Goal: Transaction & Acquisition: Purchase product/service

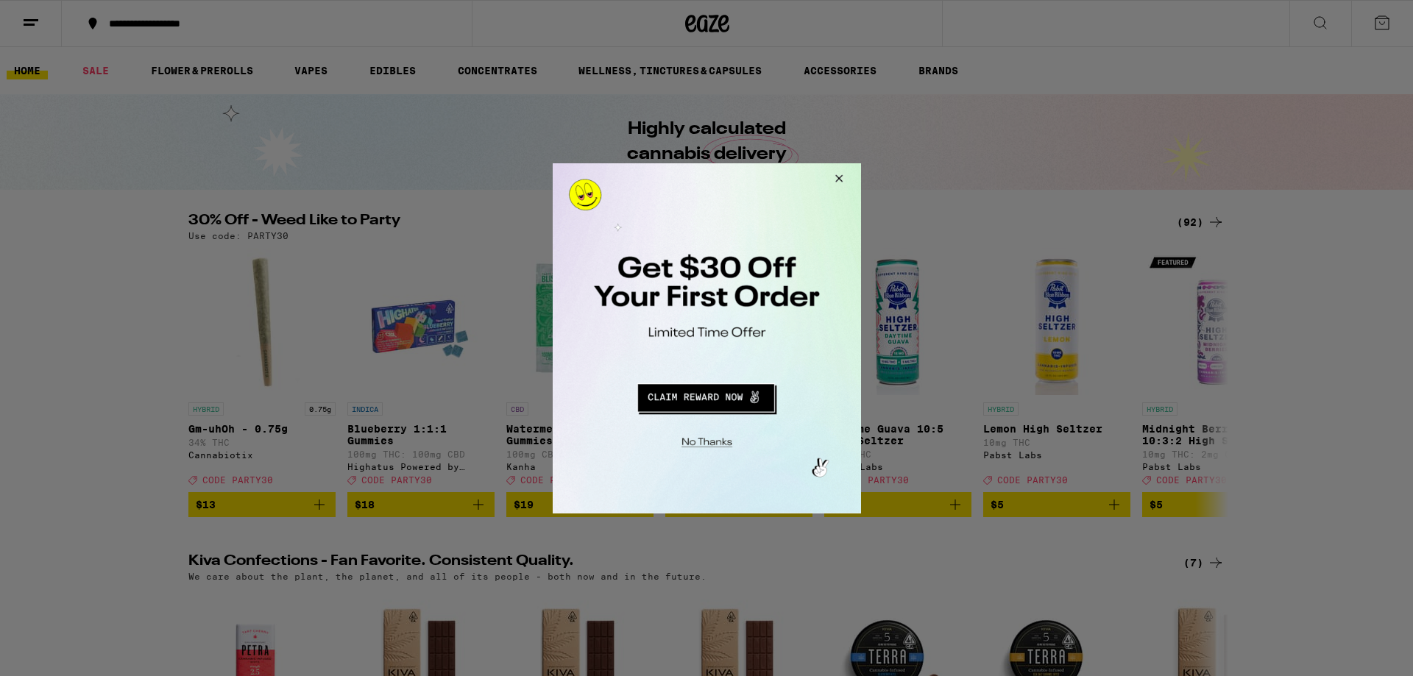
click at [701, 439] on button "Close Modal" at bounding box center [704, 439] width 300 height 23
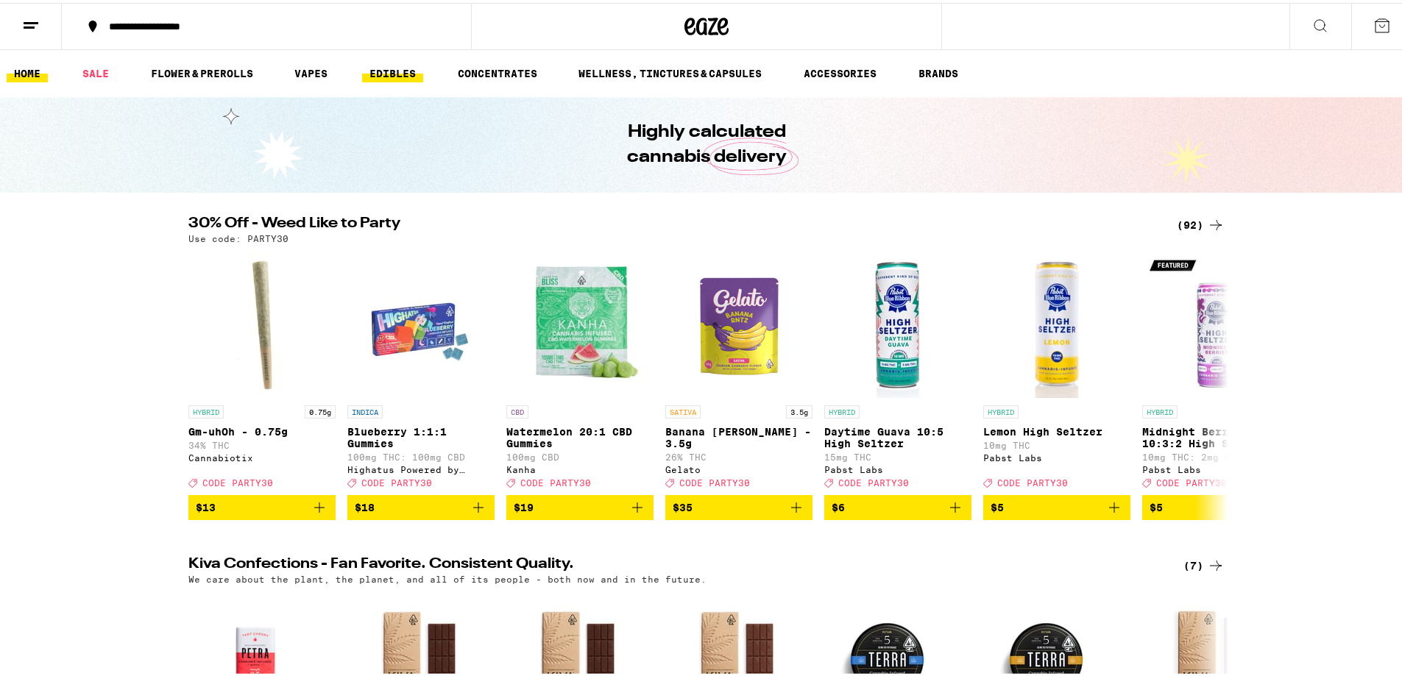
click at [402, 68] on link "EDIBLES" at bounding box center [392, 71] width 61 height 18
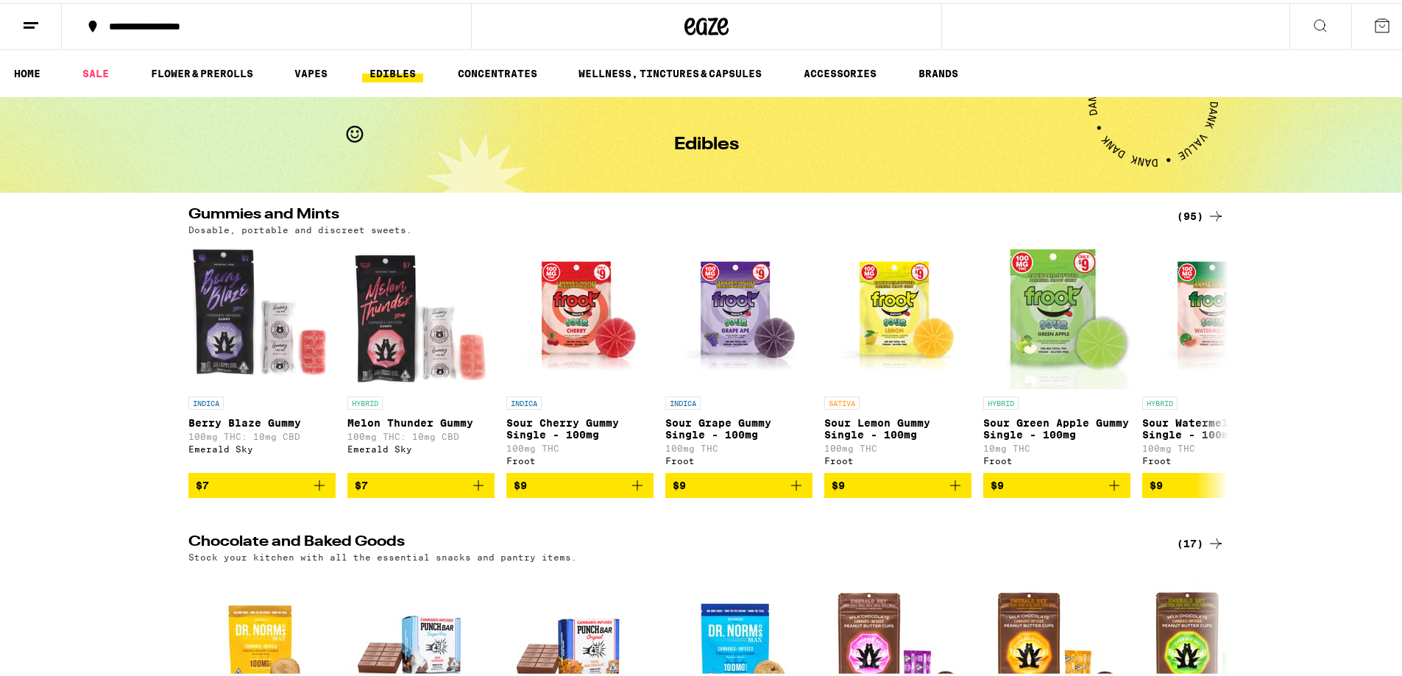
click at [1212, 207] on icon at bounding box center [1216, 214] width 18 height 18
click at [306, 69] on link "VAPES" at bounding box center [311, 71] width 48 height 18
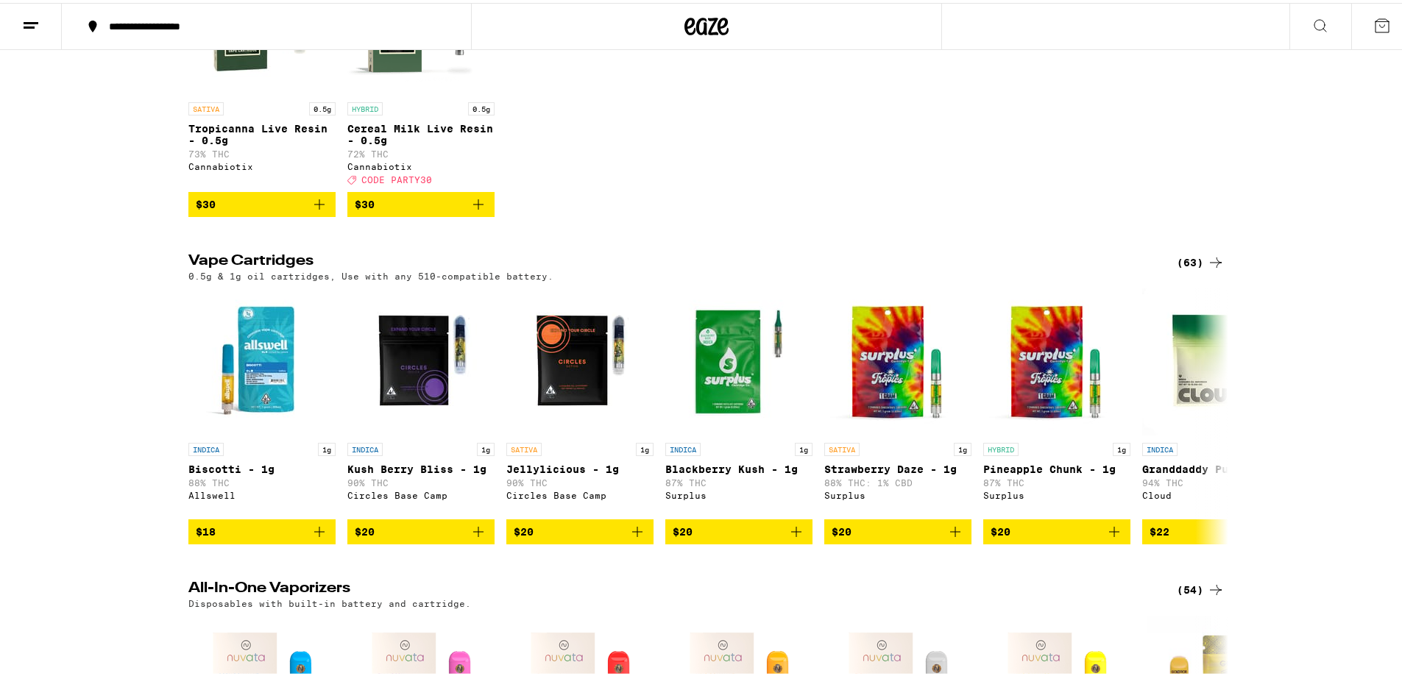
scroll to position [589, 0]
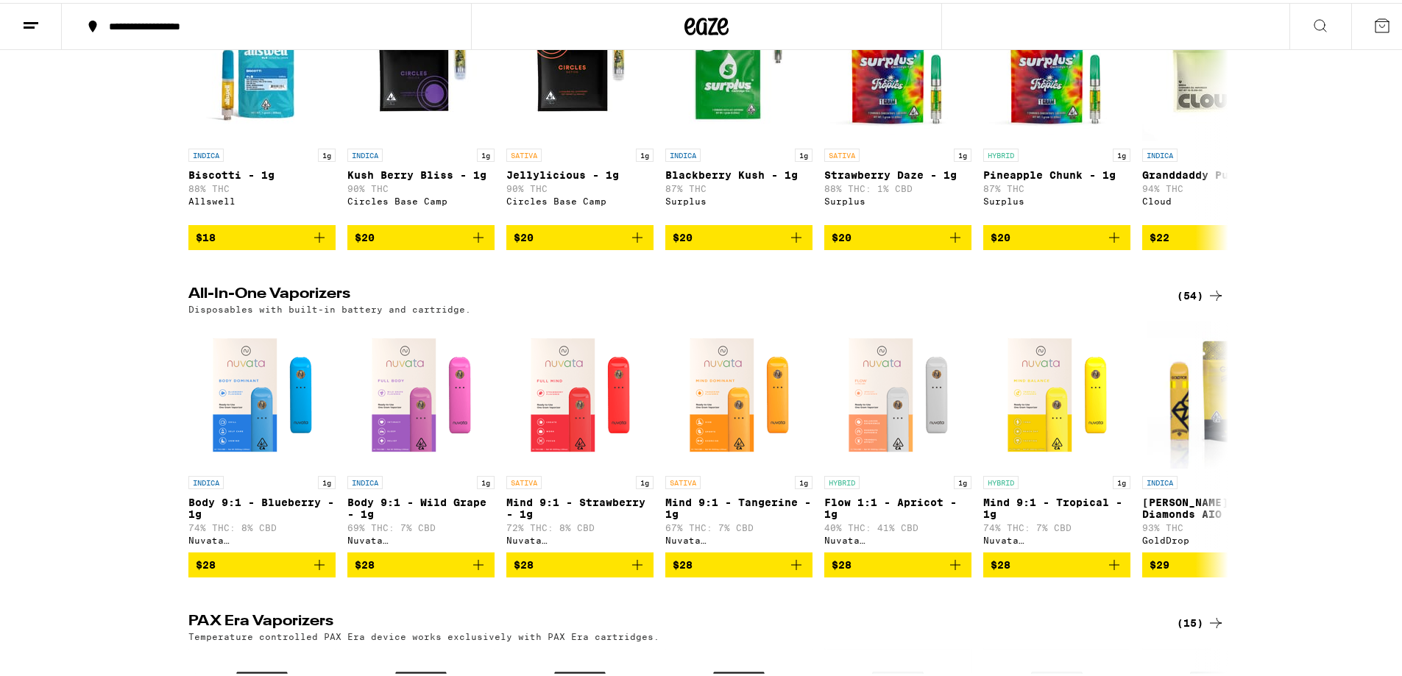
click at [1187, 302] on div "(54)" at bounding box center [1201, 293] width 48 height 18
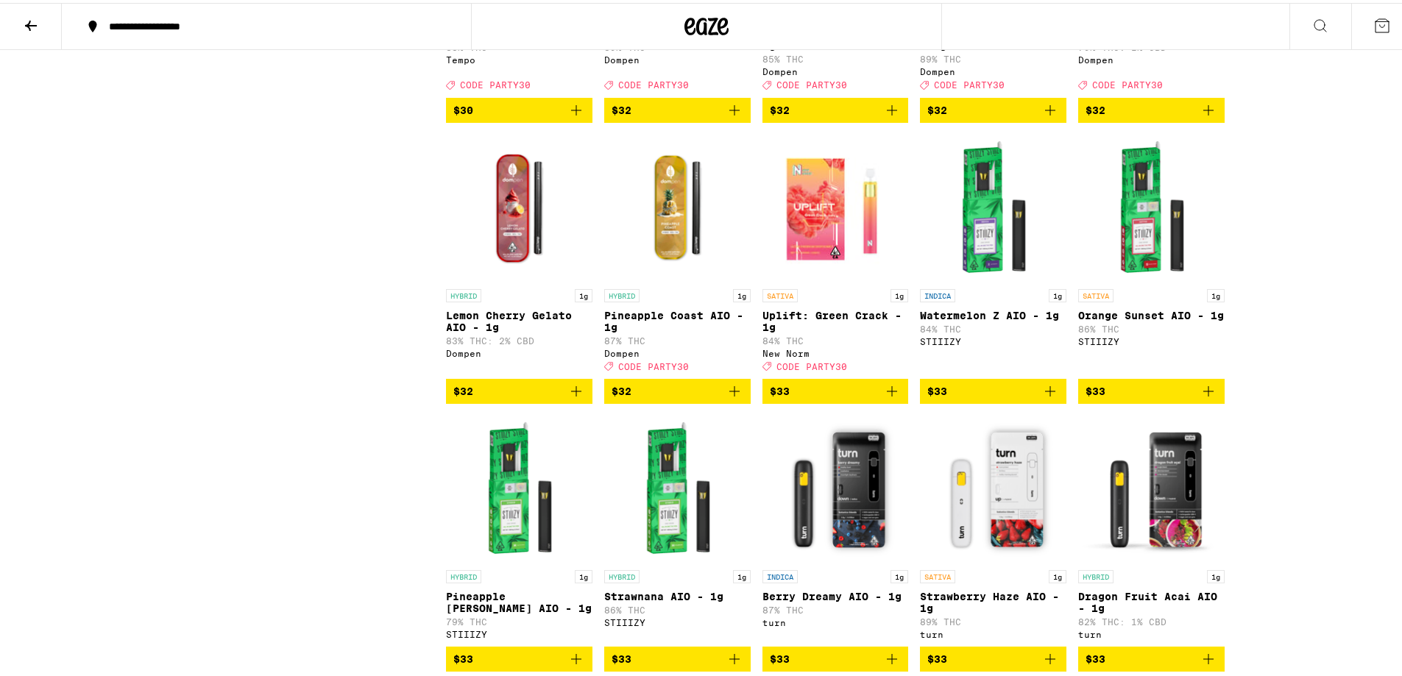
scroll to position [1693, 0]
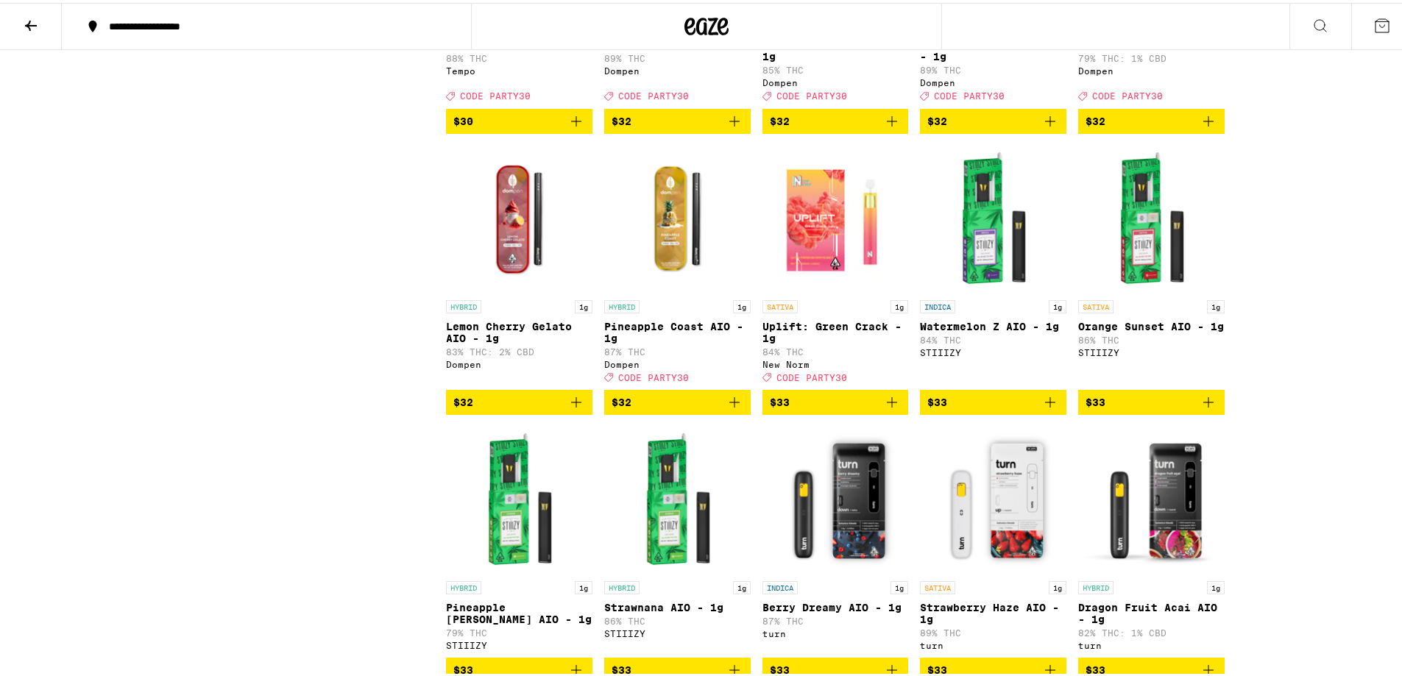
click at [883, 409] on icon "Add to bag" at bounding box center [892, 400] width 18 height 18
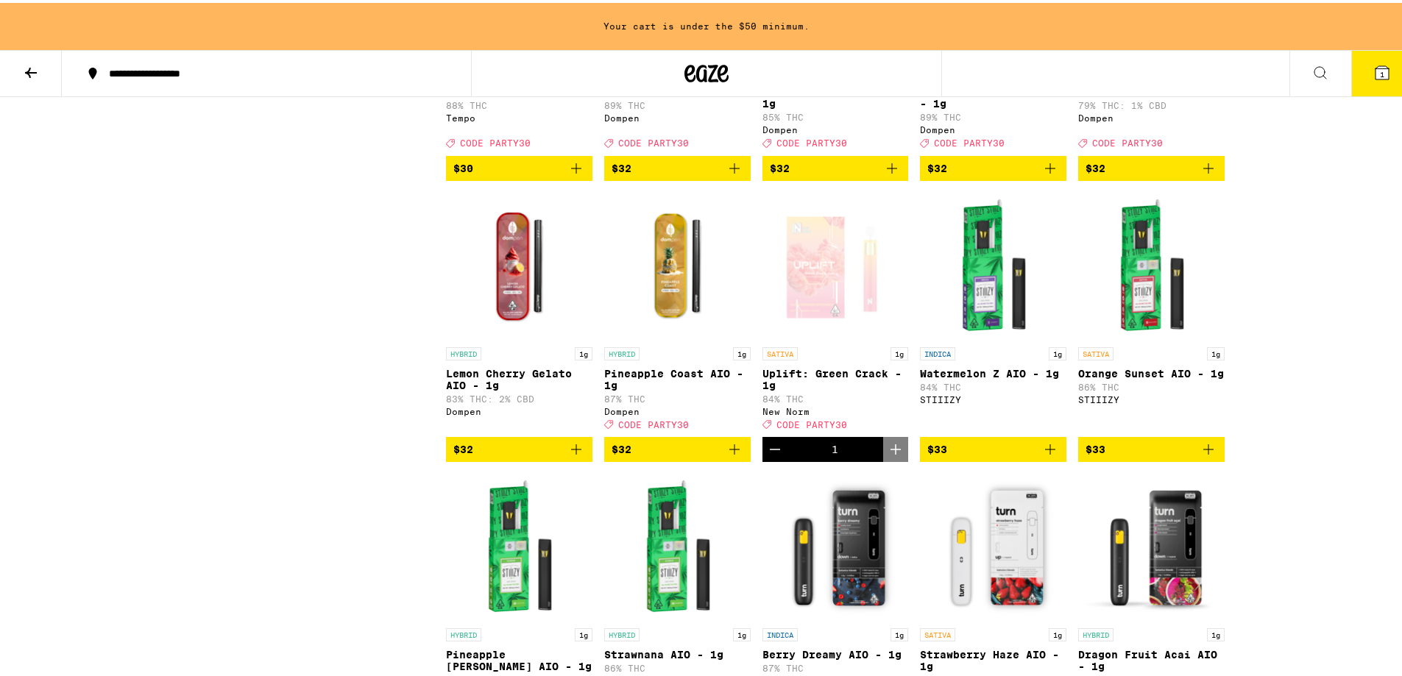
scroll to position [1740, 0]
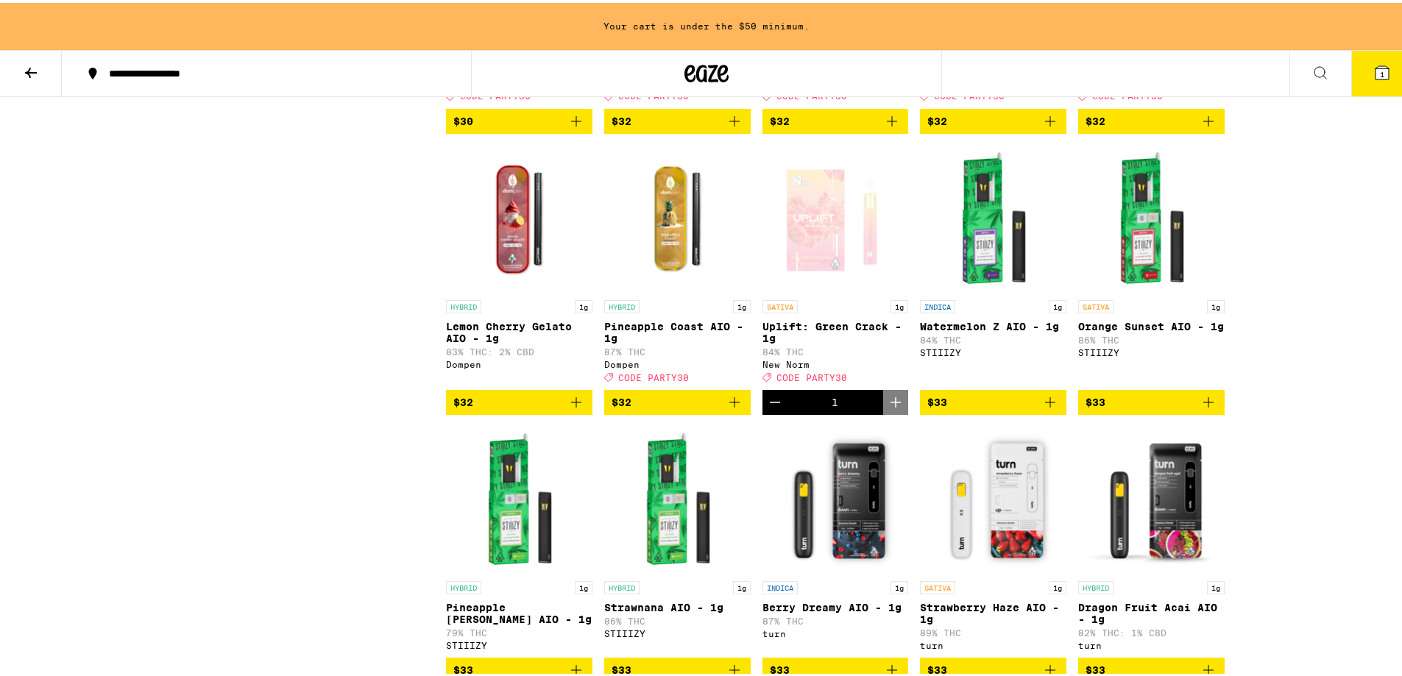
click at [1043, 409] on icon "Add to bag" at bounding box center [1051, 400] width 18 height 18
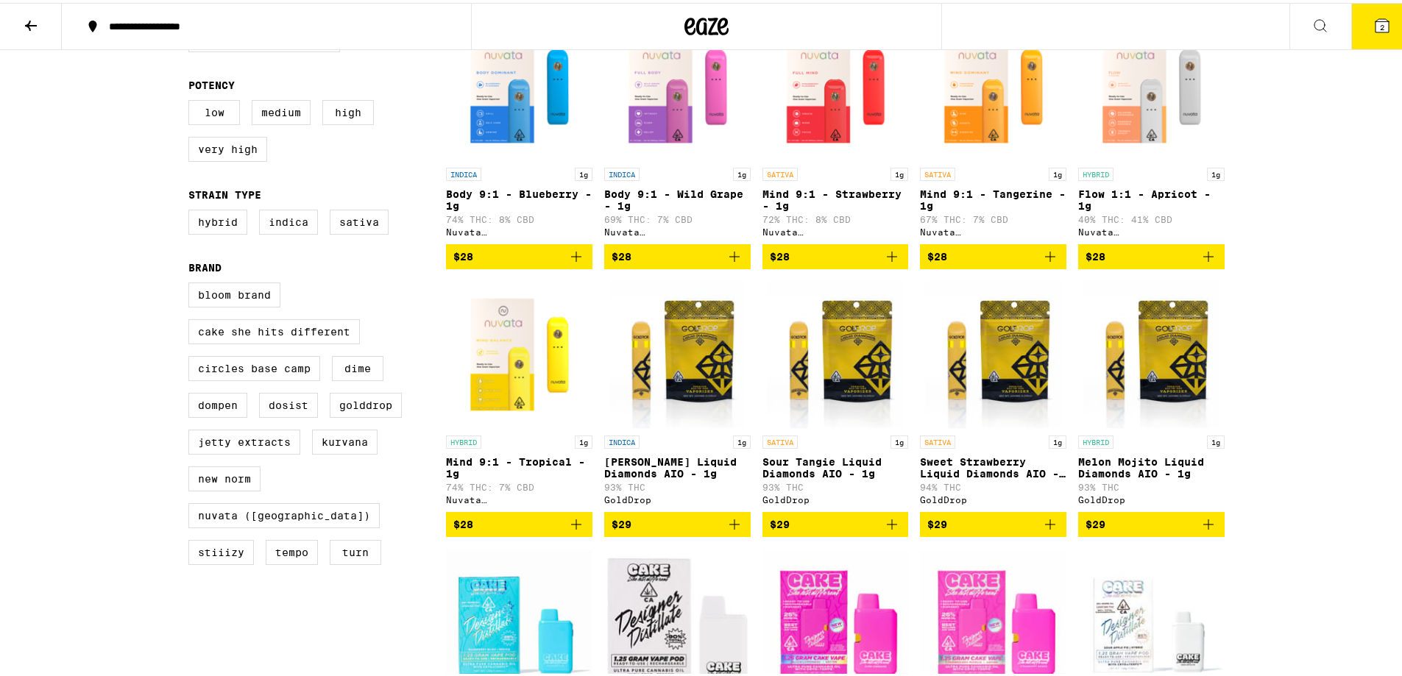
scroll to position [0, 0]
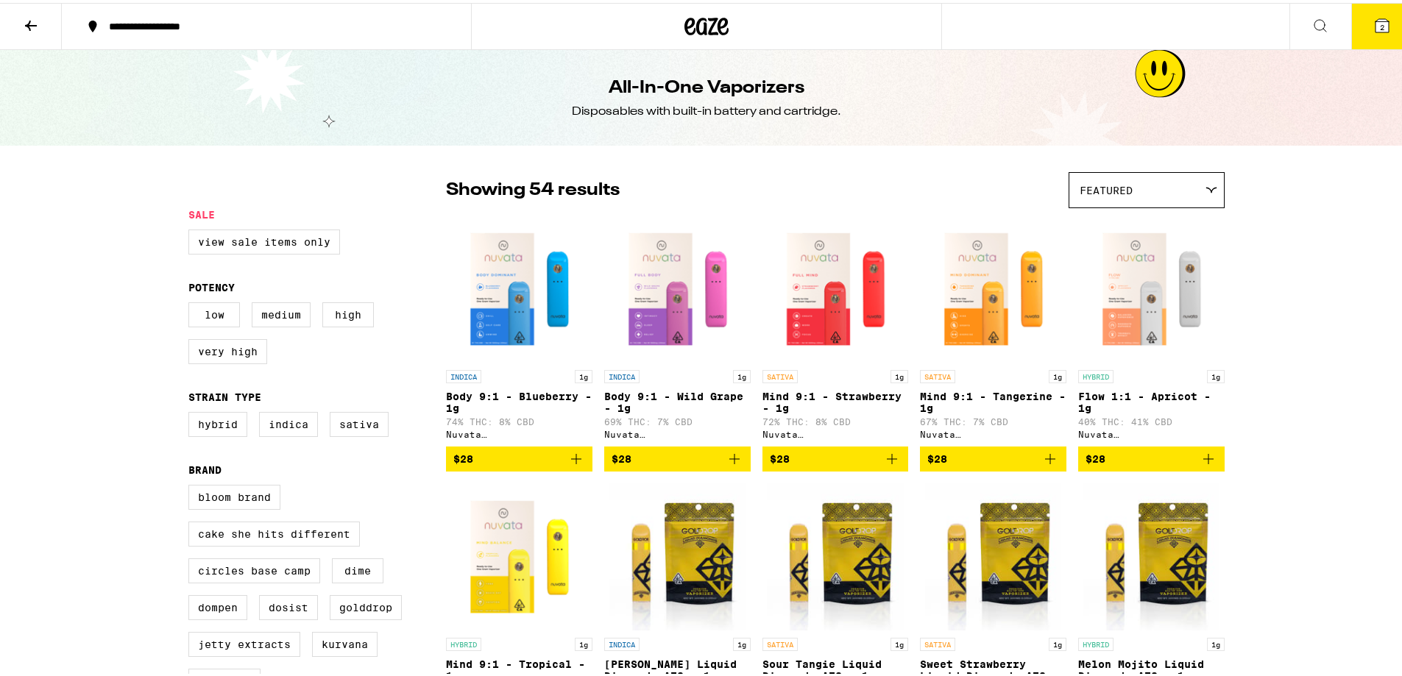
click at [28, 10] on button at bounding box center [31, 24] width 62 height 46
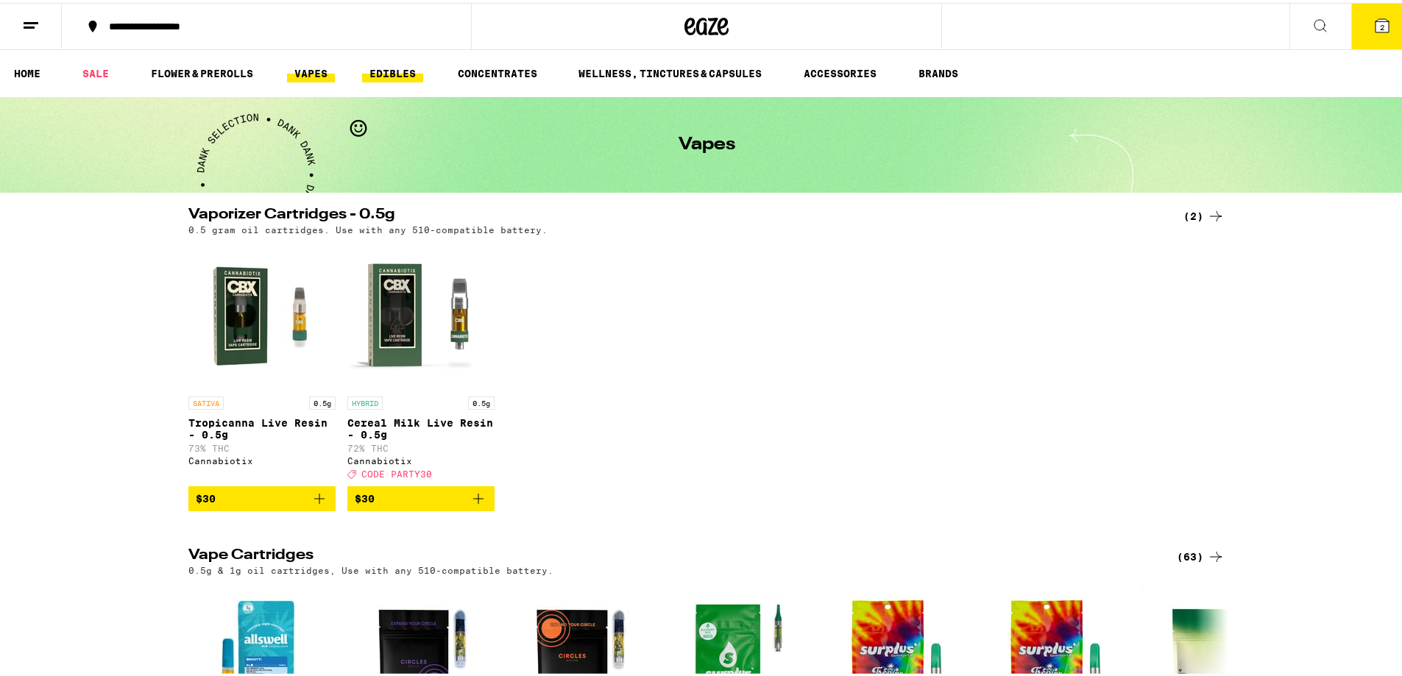
click at [395, 70] on link "EDIBLES" at bounding box center [392, 71] width 61 height 18
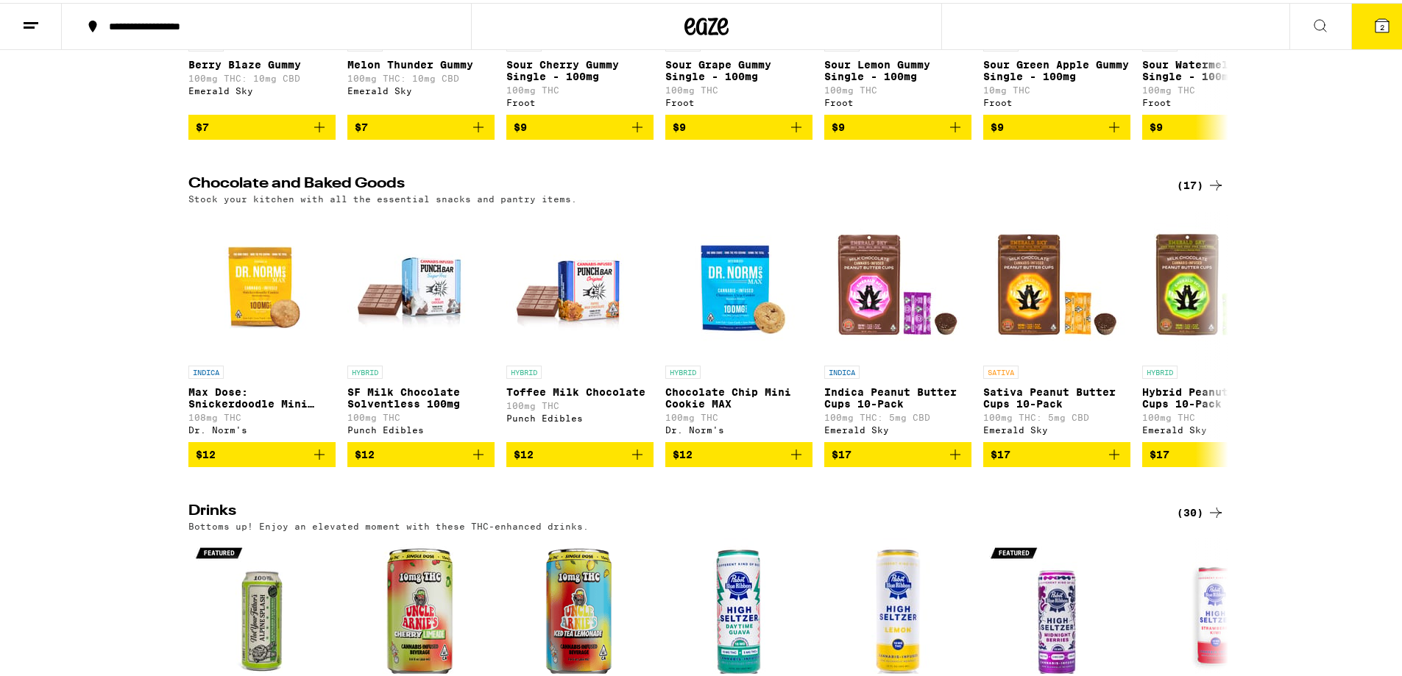
scroll to position [662, 0]
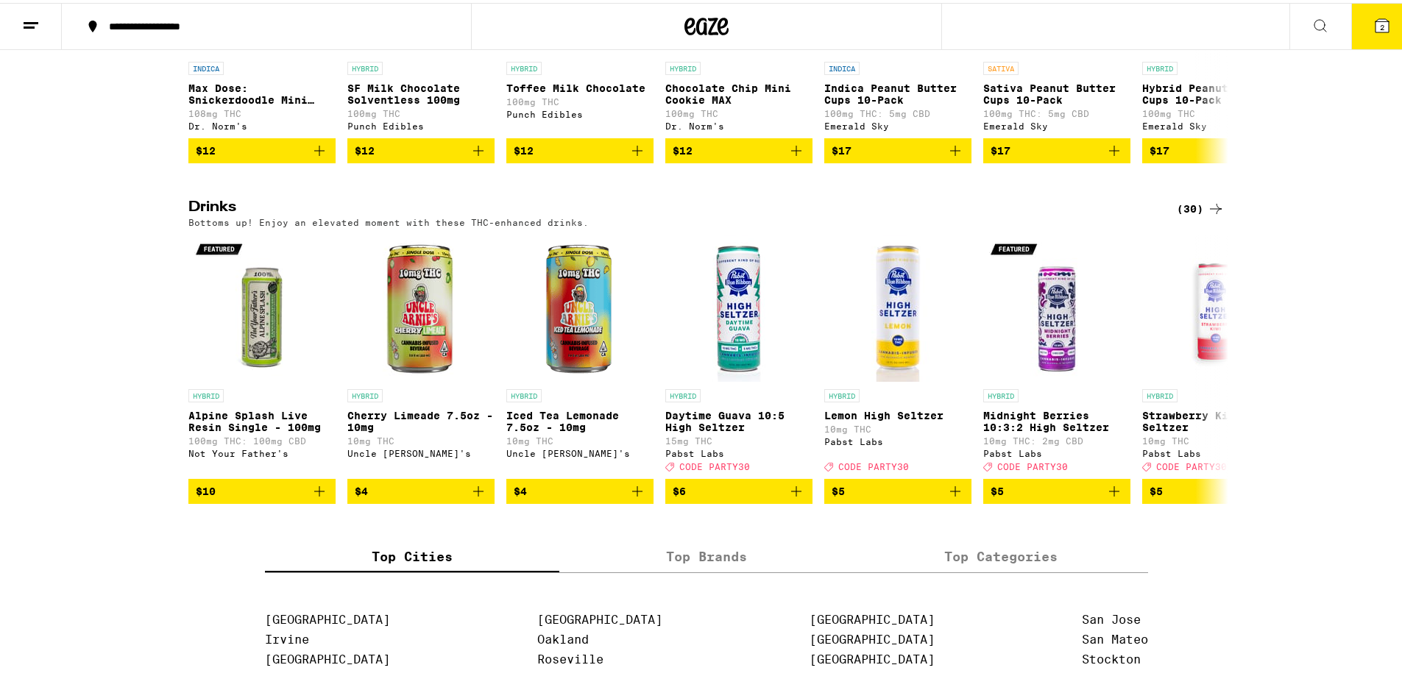
click at [1195, 215] on div "(30)" at bounding box center [1201, 206] width 48 height 18
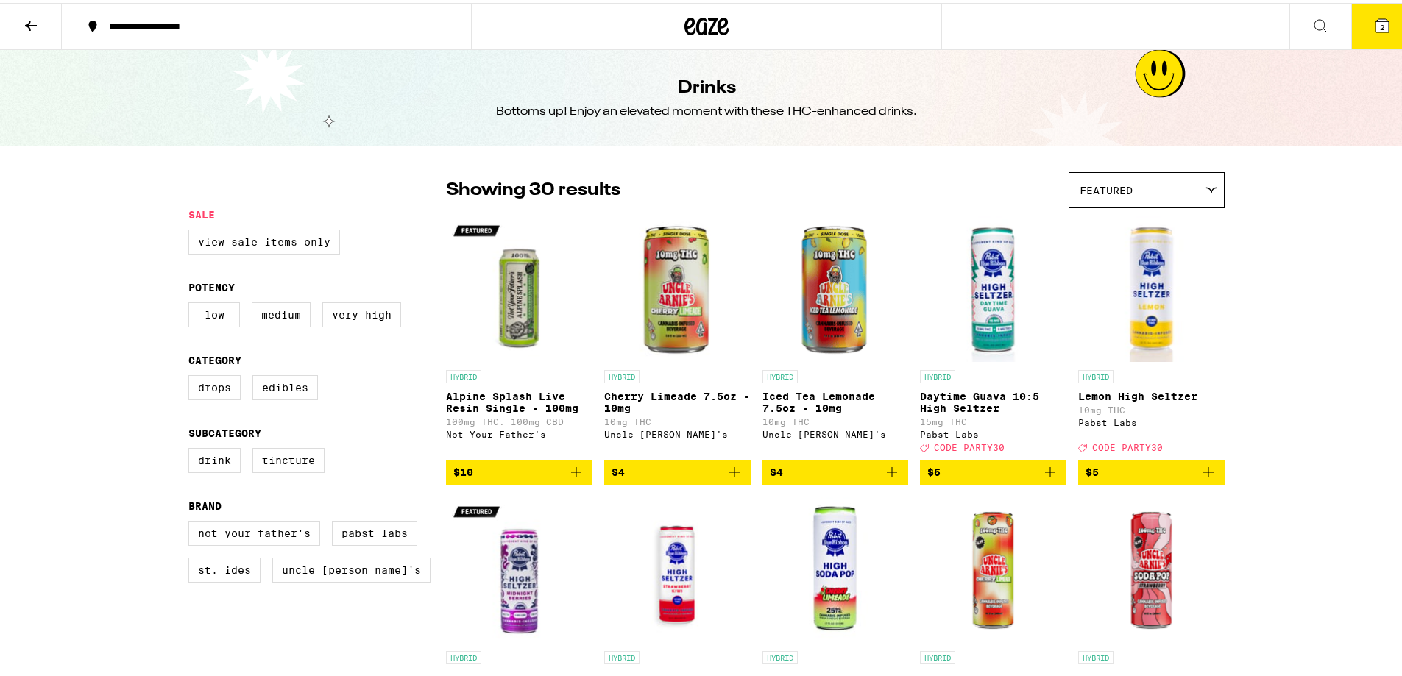
click at [29, 18] on icon at bounding box center [31, 23] width 18 height 18
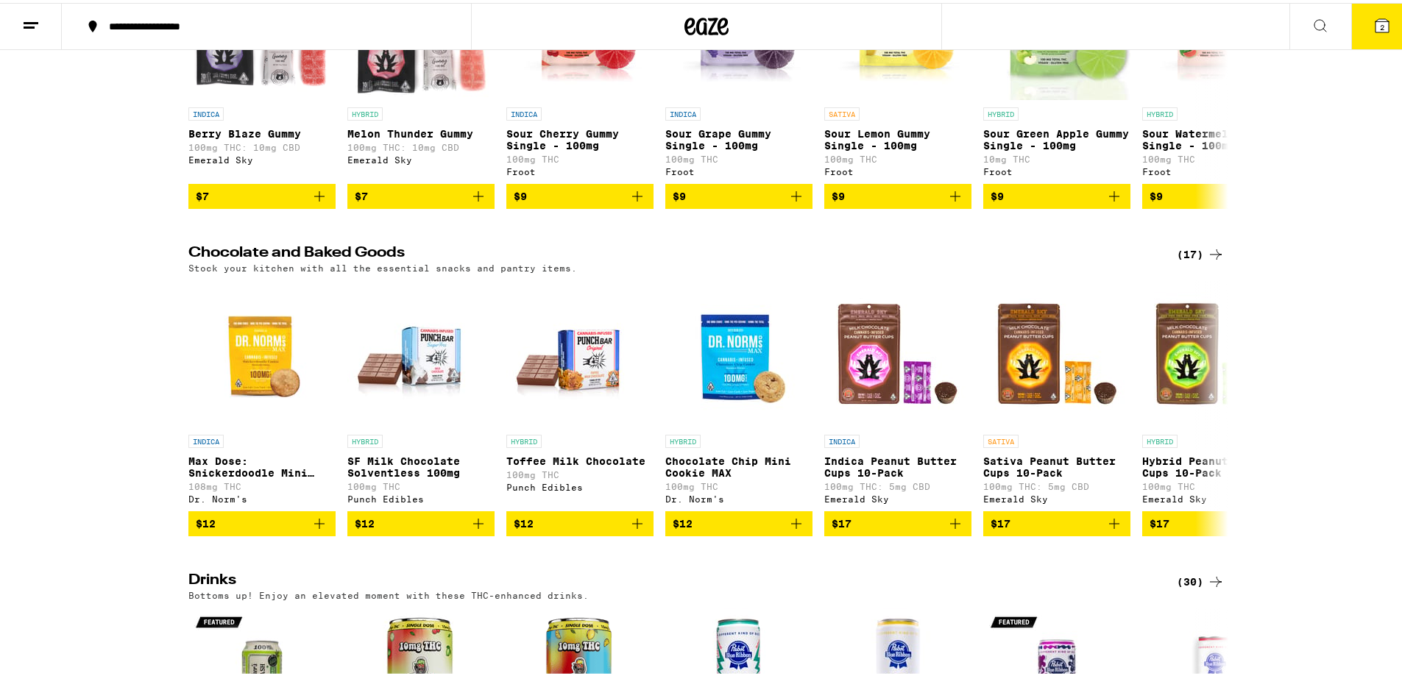
scroll to position [294, 0]
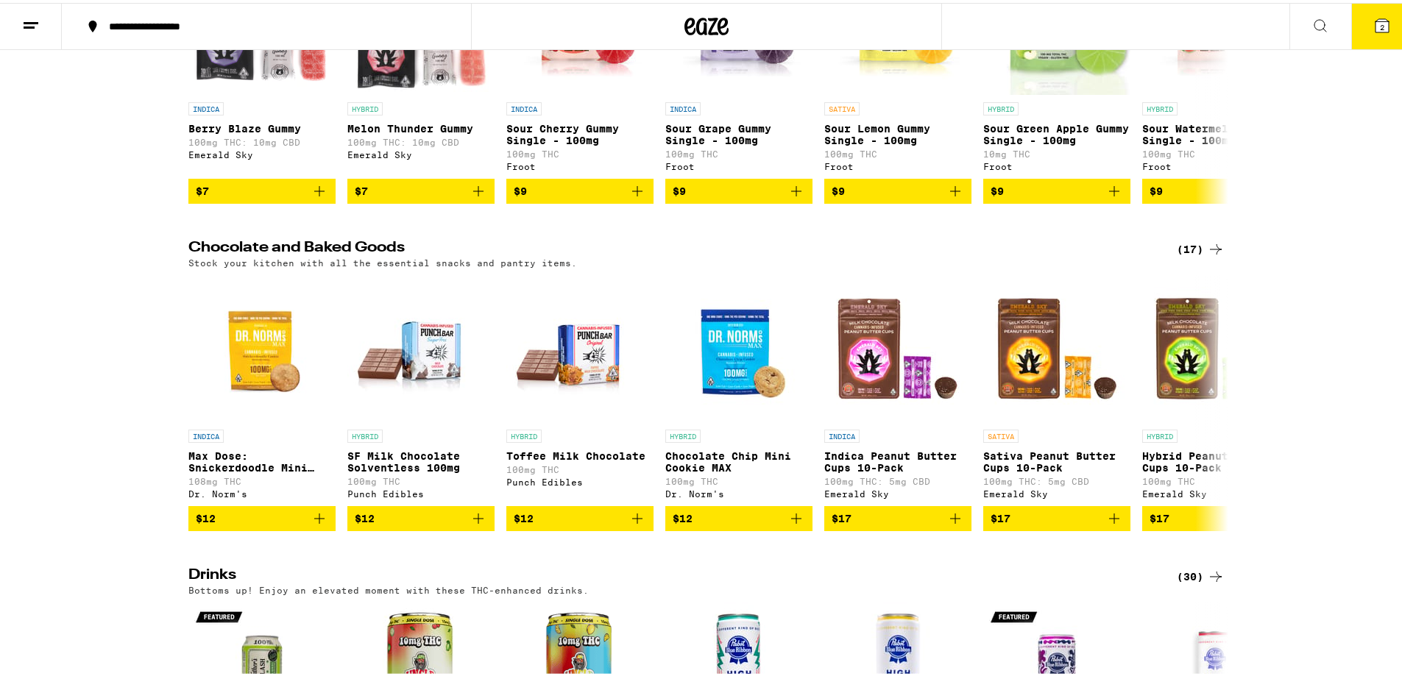
click at [1188, 255] on div "(17)" at bounding box center [1201, 247] width 48 height 18
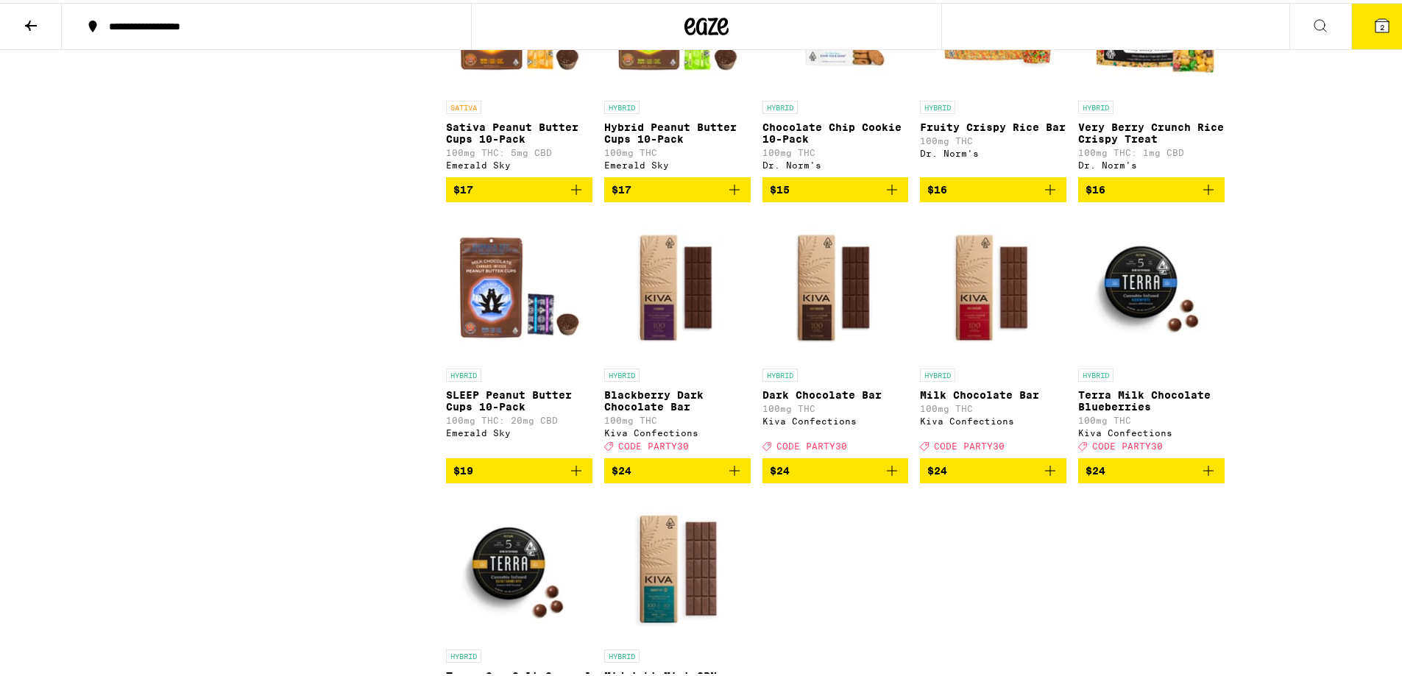
scroll to position [736, 0]
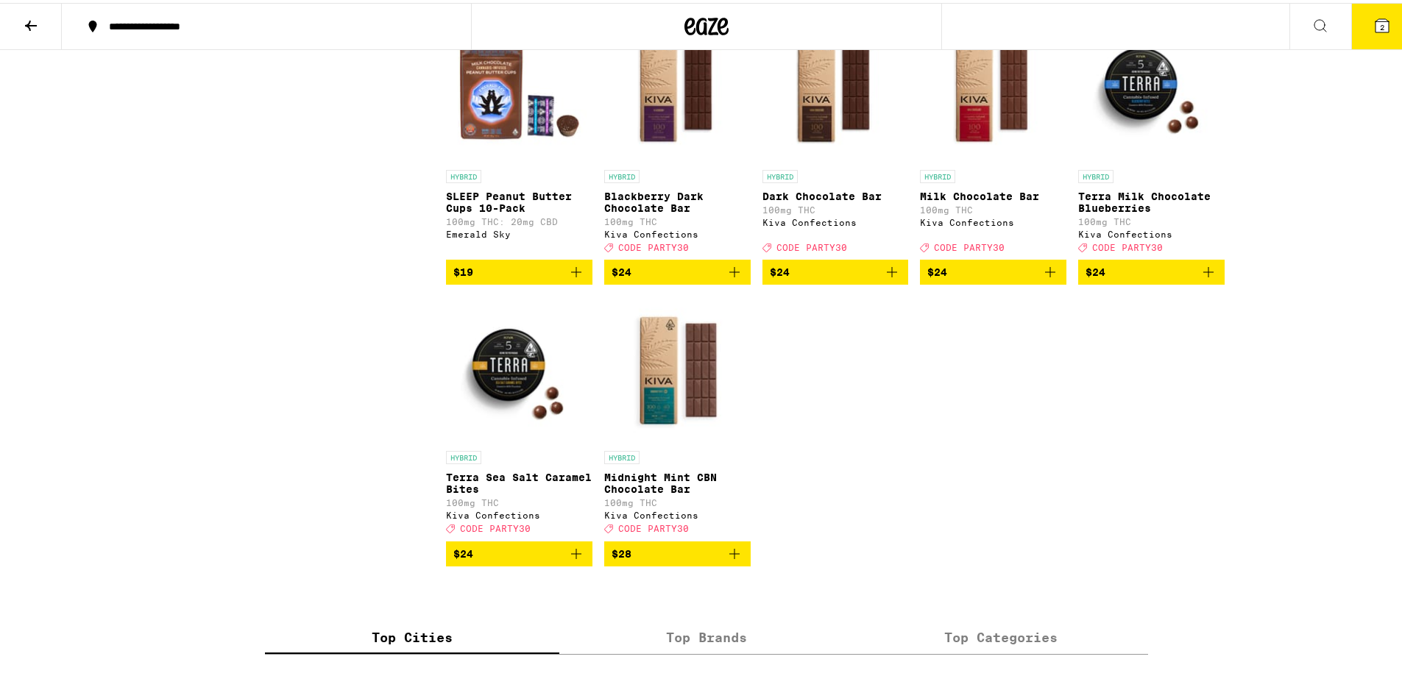
click at [29, 16] on icon at bounding box center [31, 23] width 18 height 18
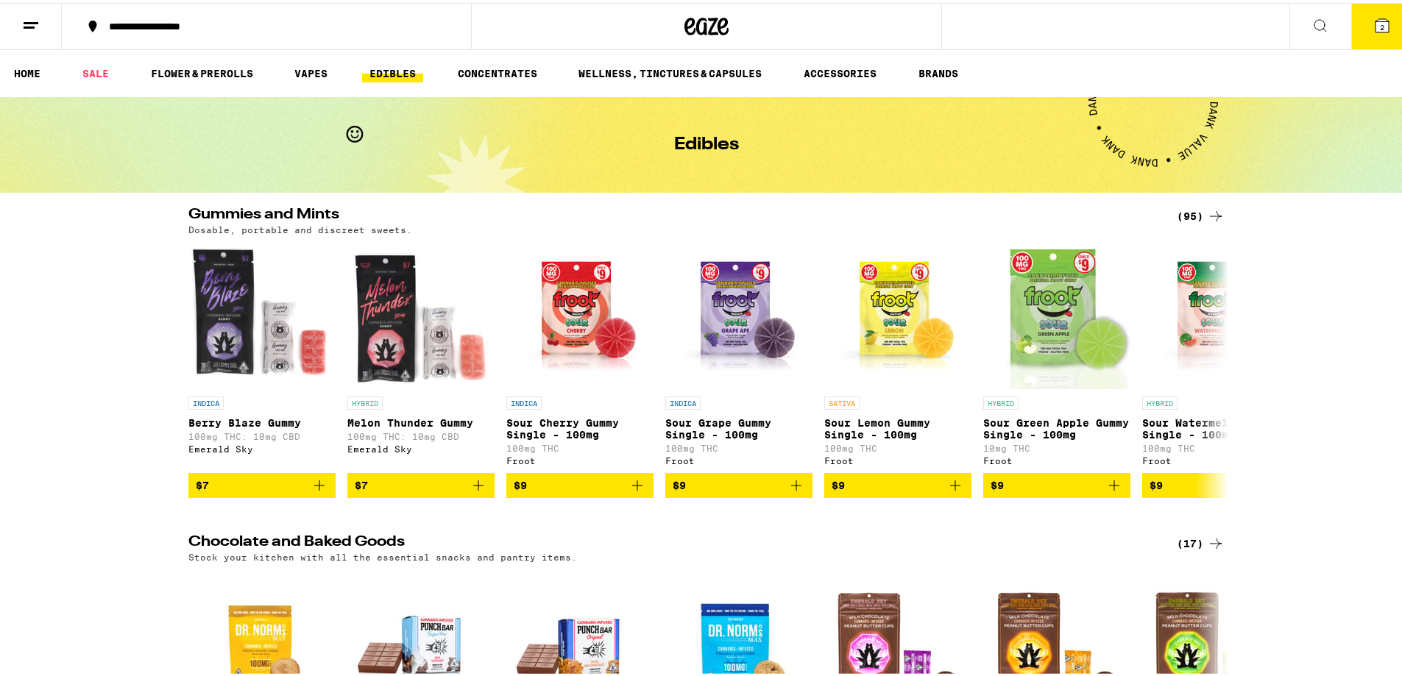
click at [1186, 215] on div "(95)" at bounding box center [1201, 214] width 48 height 18
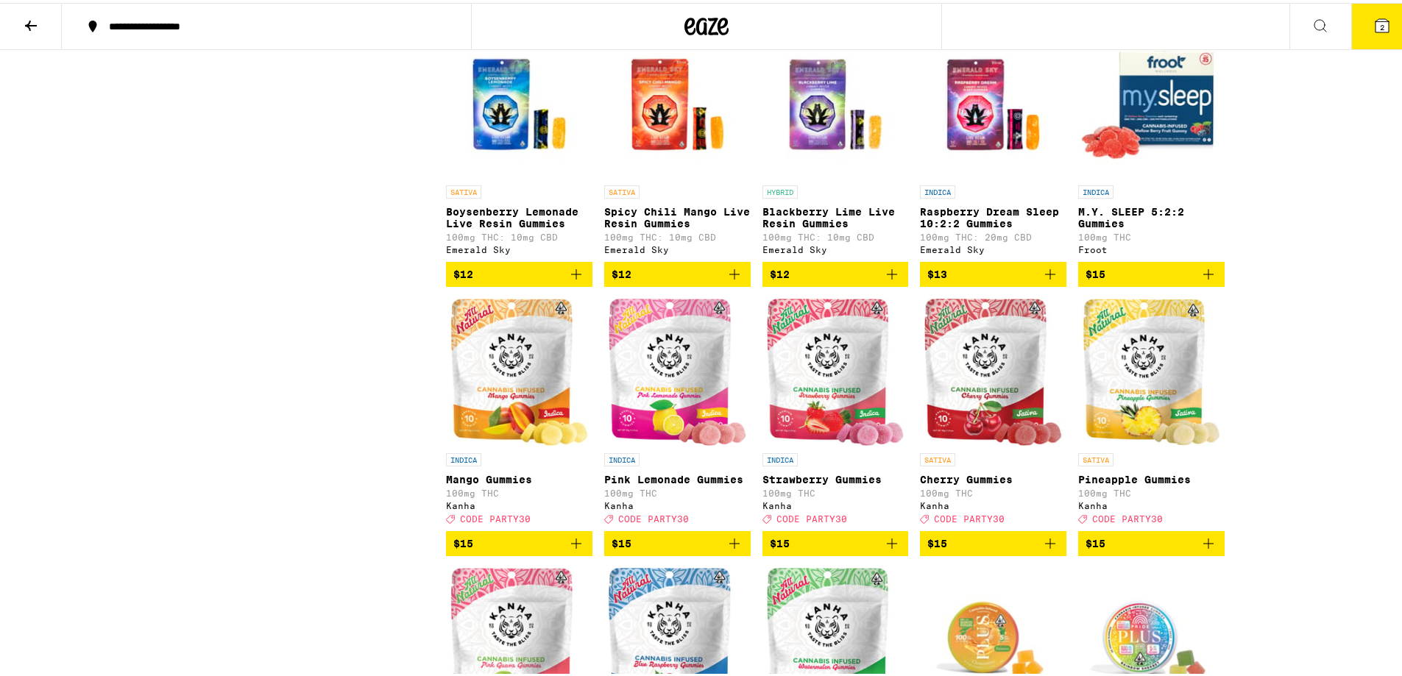
scroll to position [1251, 0]
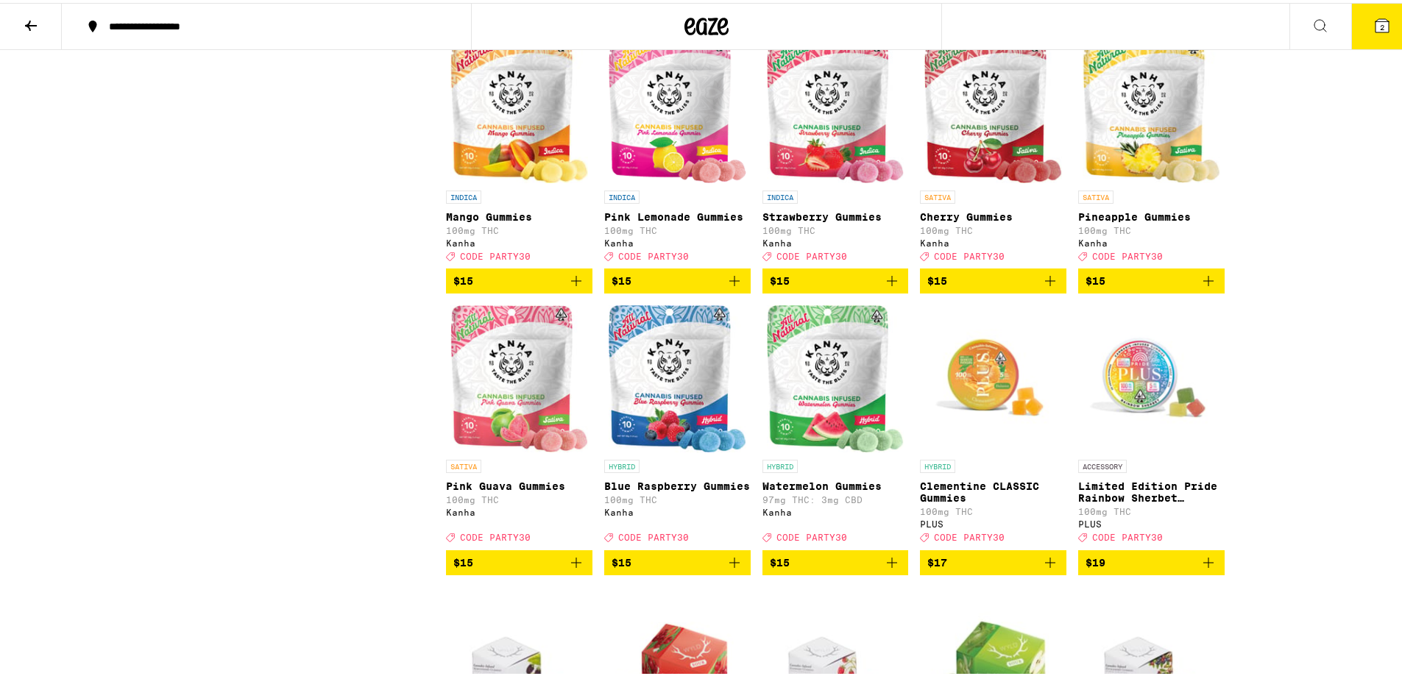
click at [1045, 283] on icon "Add to bag" at bounding box center [1050, 278] width 10 height 10
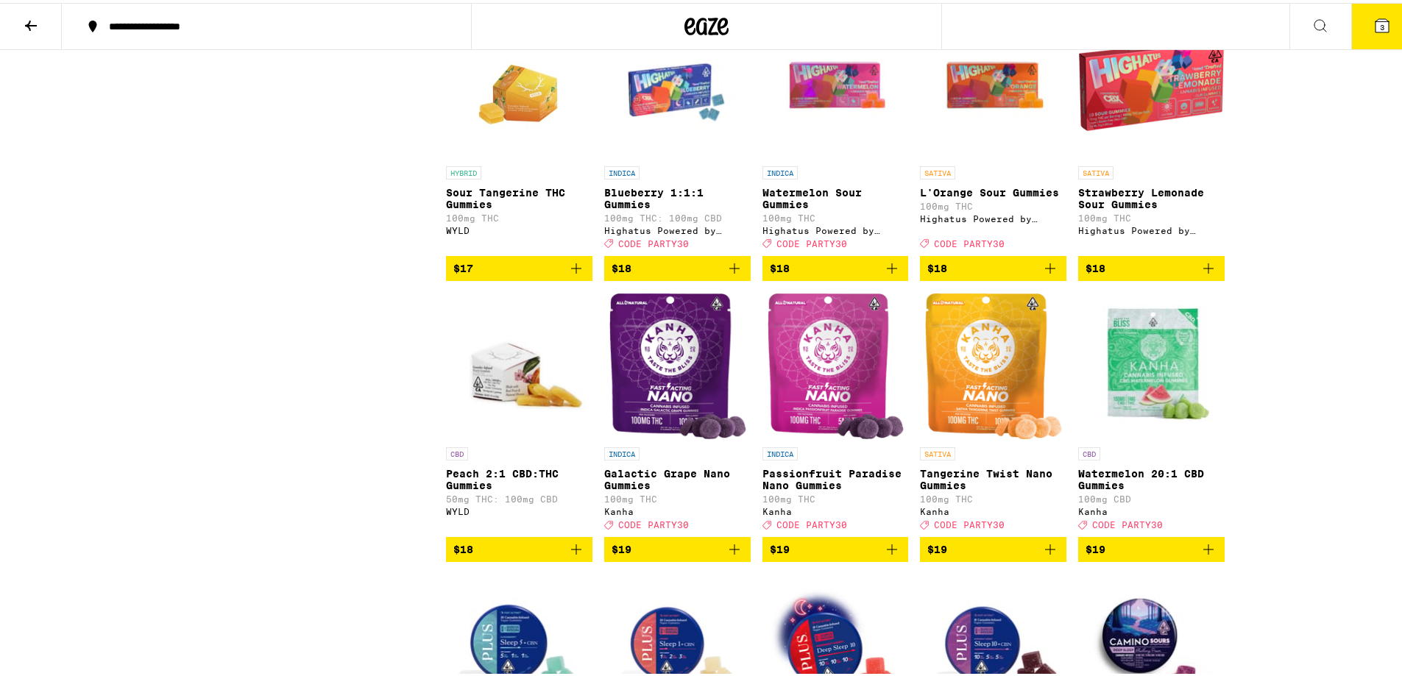
scroll to position [2208, 0]
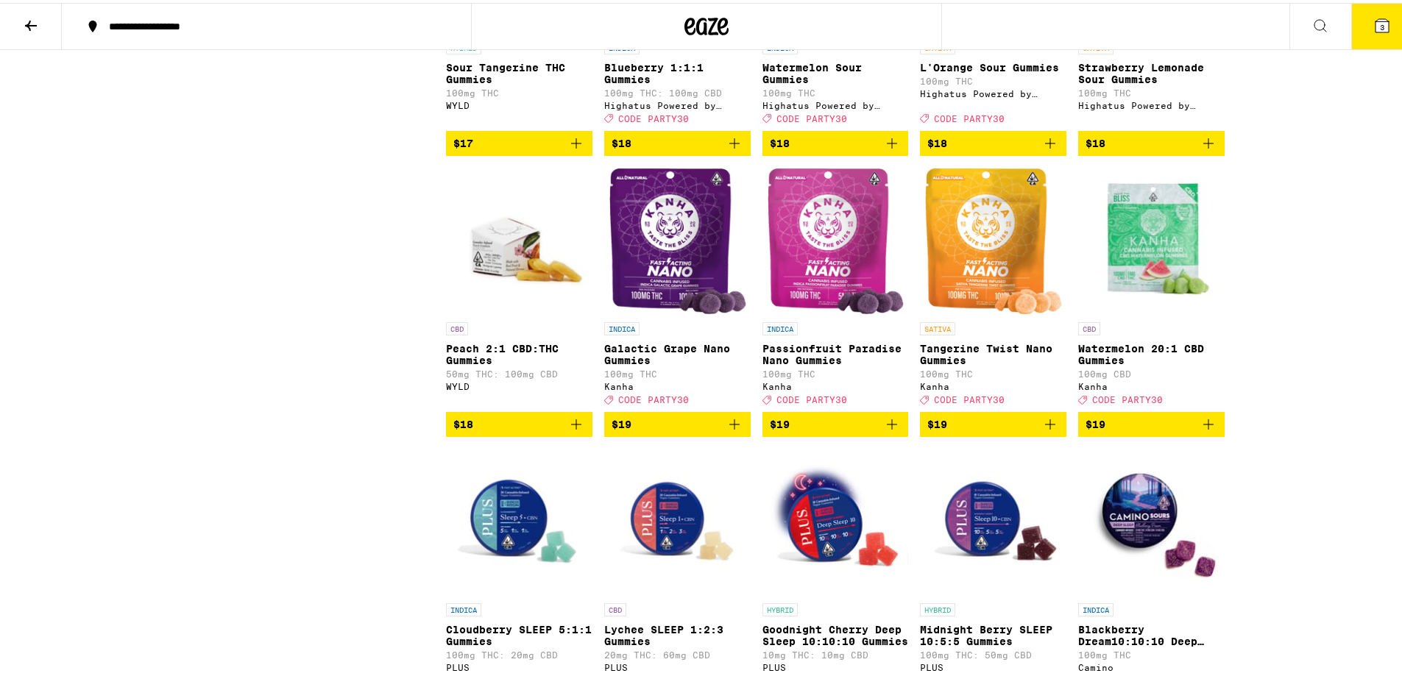
click at [886, 431] on icon "Add to bag" at bounding box center [892, 422] width 18 height 18
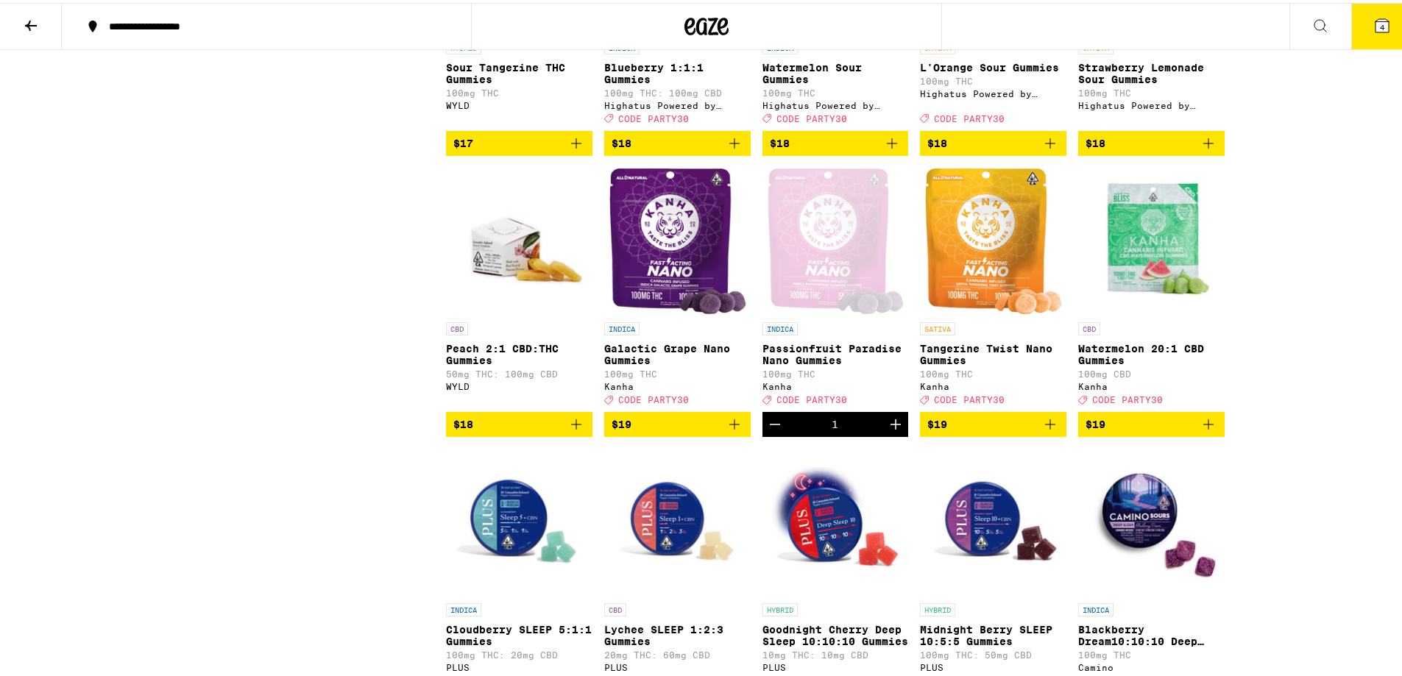
click at [1380, 28] on span "4" at bounding box center [1382, 24] width 4 height 9
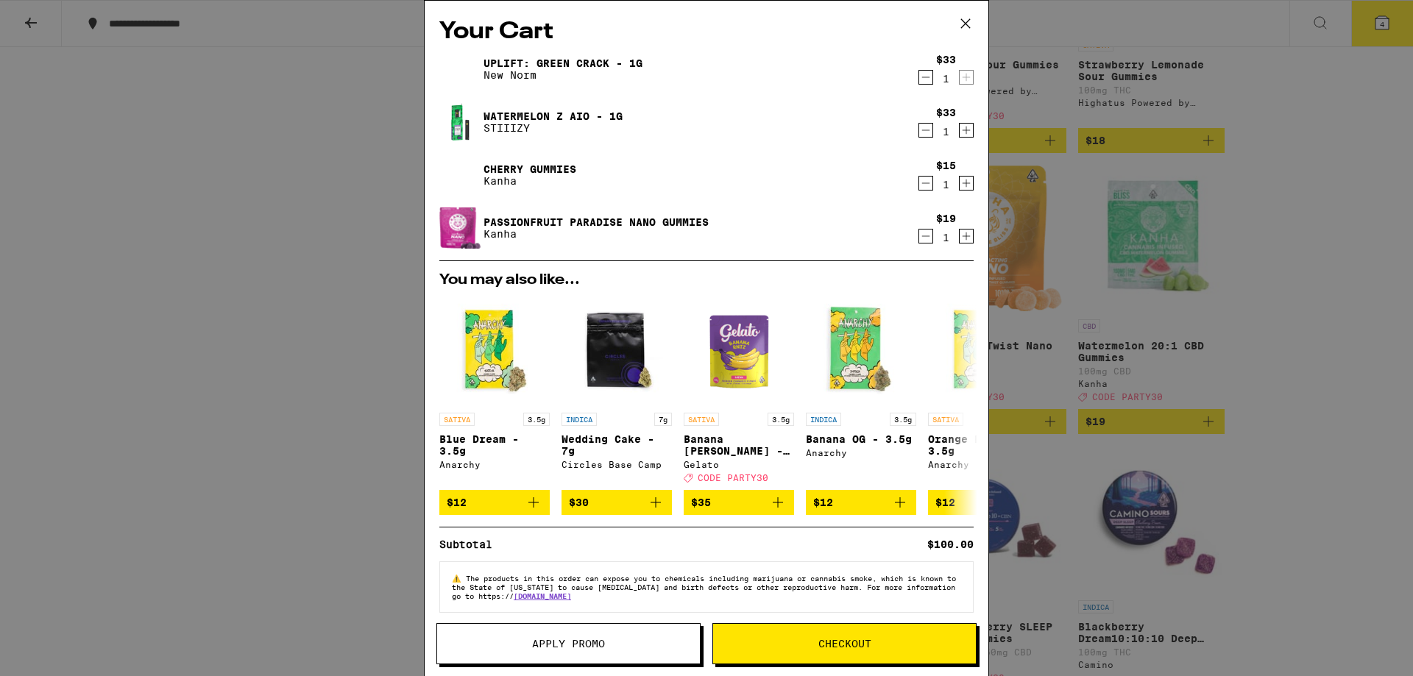
click at [534, 635] on button "Apply Promo" at bounding box center [569, 643] width 264 height 41
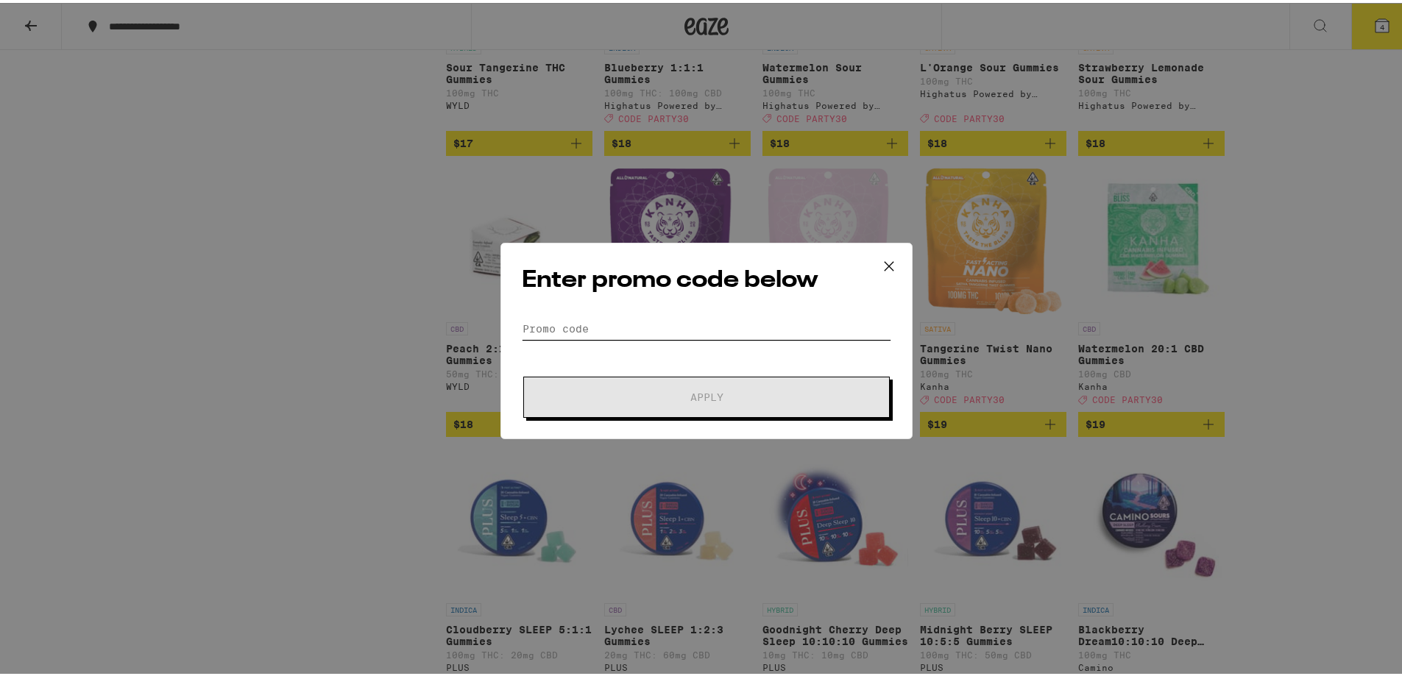
click at [595, 321] on input "Promo Code" at bounding box center [707, 326] width 370 height 22
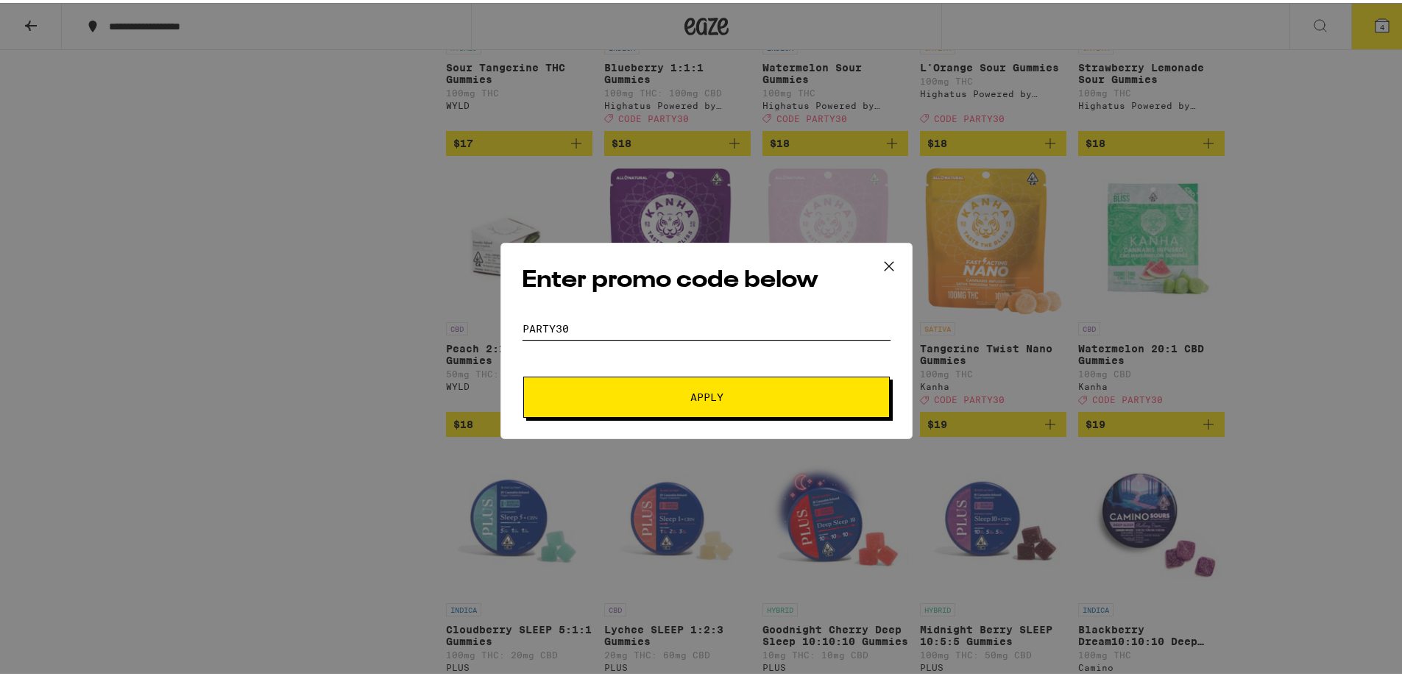
type input "party30"
click at [655, 390] on span "Apply" at bounding box center [706, 394] width 265 height 10
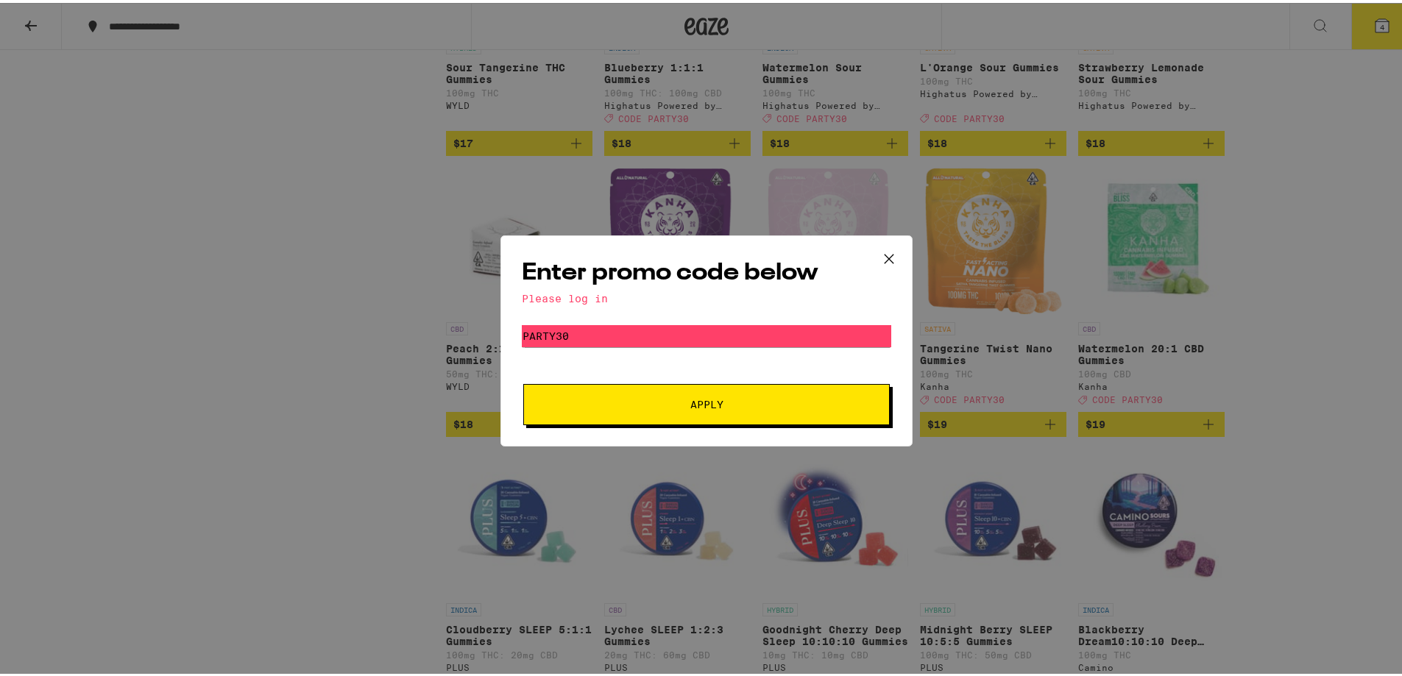
click at [590, 297] on div "Please log in" at bounding box center [707, 296] width 370 height 12
click at [880, 250] on icon at bounding box center [889, 256] width 22 height 22
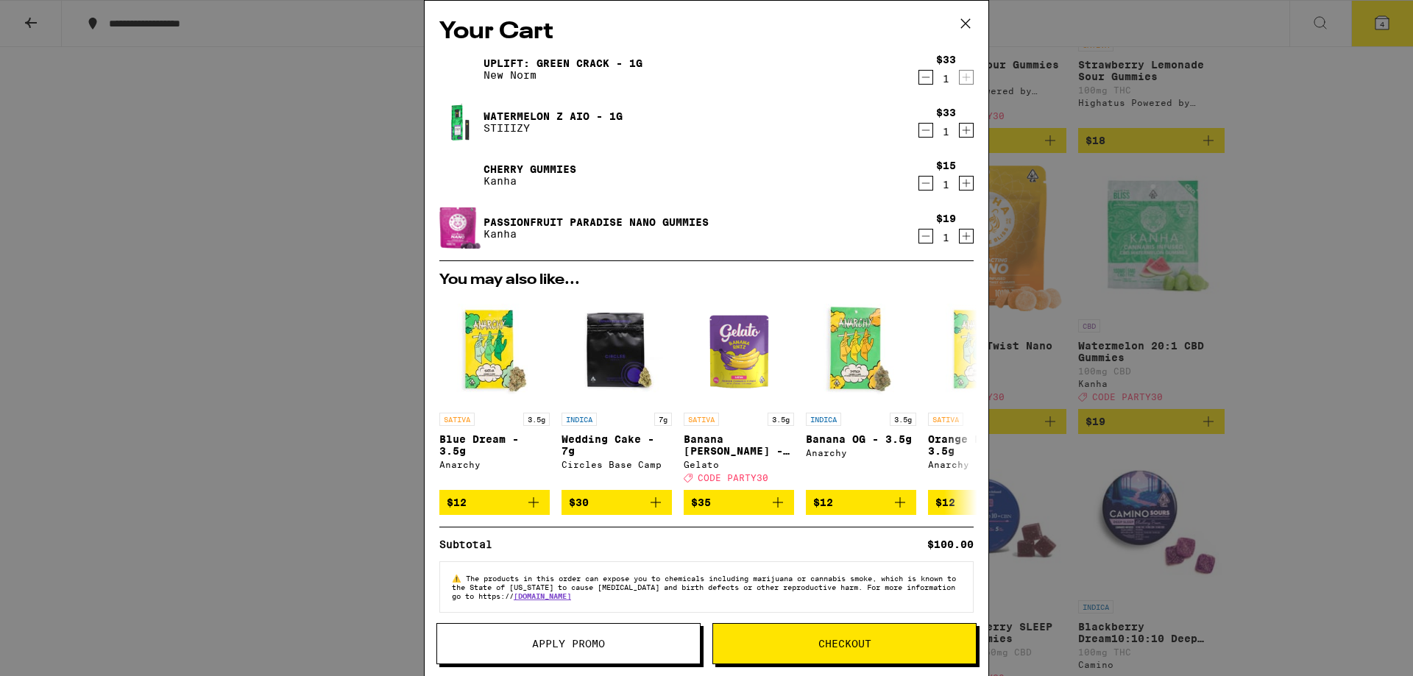
click at [964, 22] on icon at bounding box center [965, 23] width 9 height 9
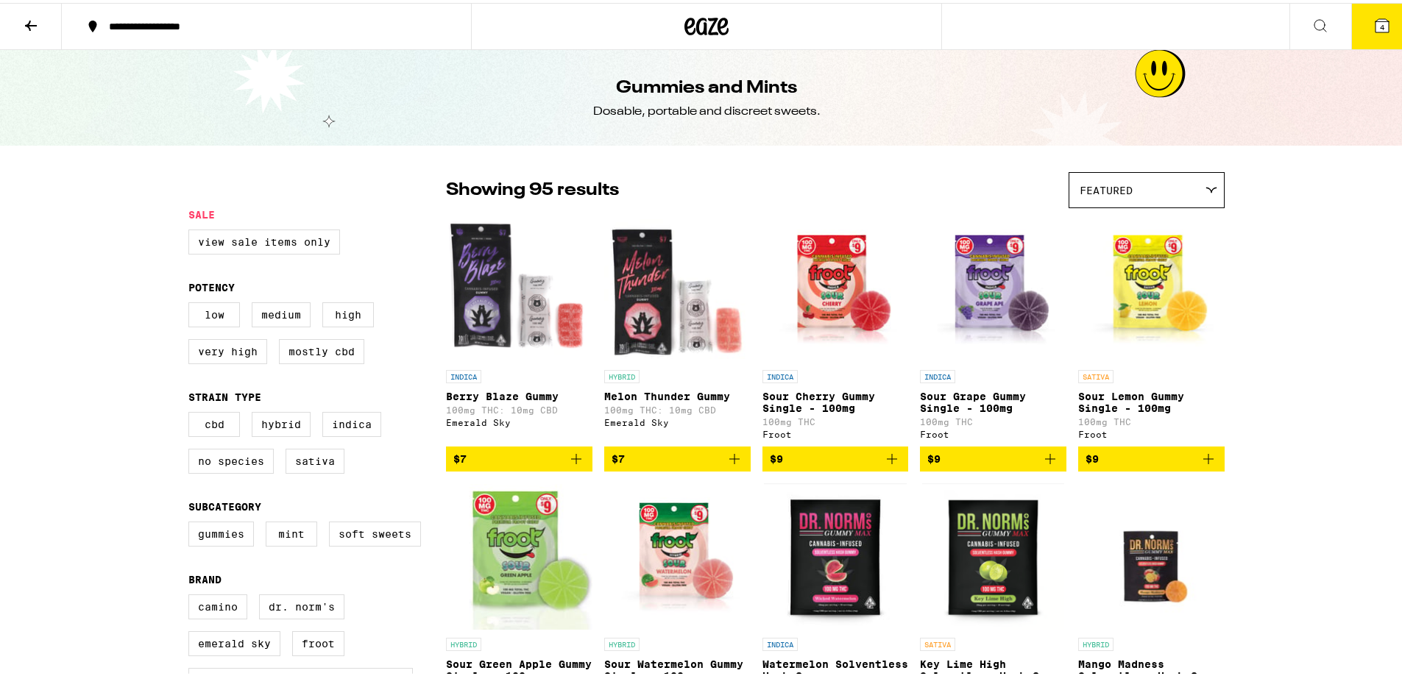
click at [701, 21] on icon at bounding box center [707, 24] width 22 height 18
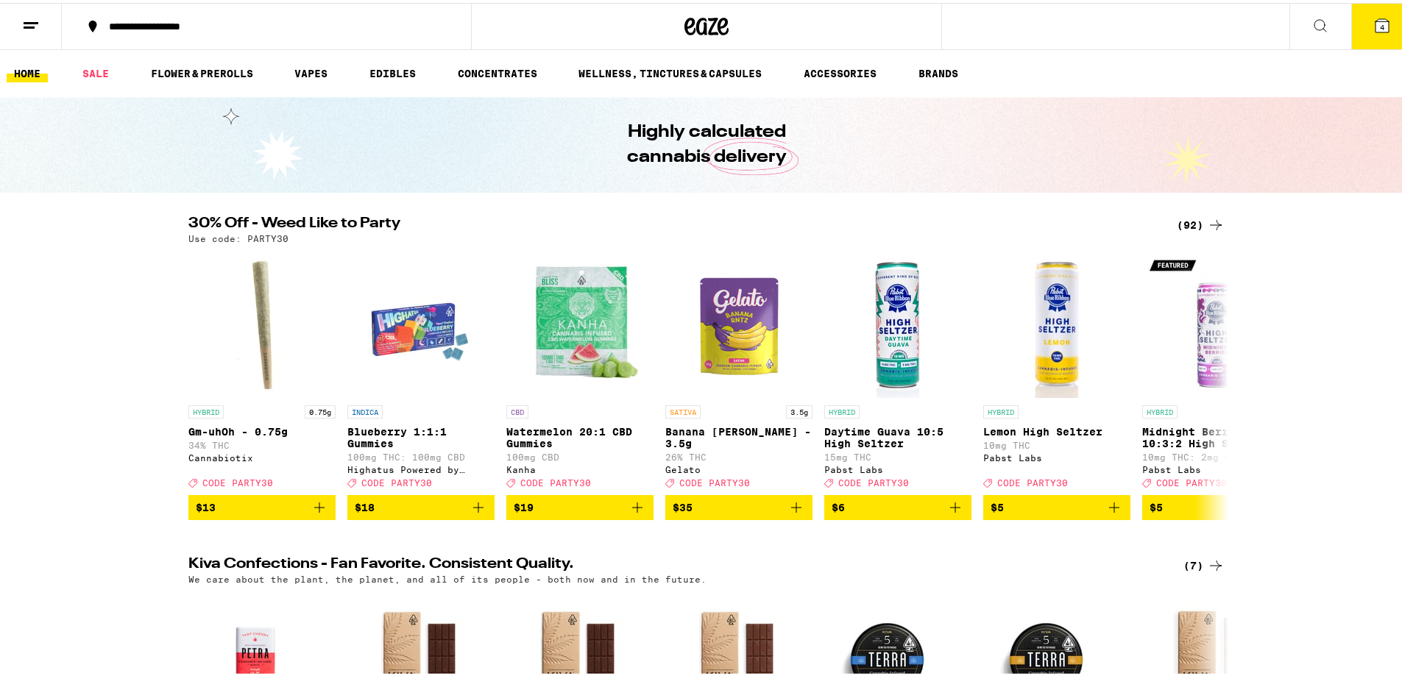
click at [35, 20] on line at bounding box center [31, 20] width 15 height 0
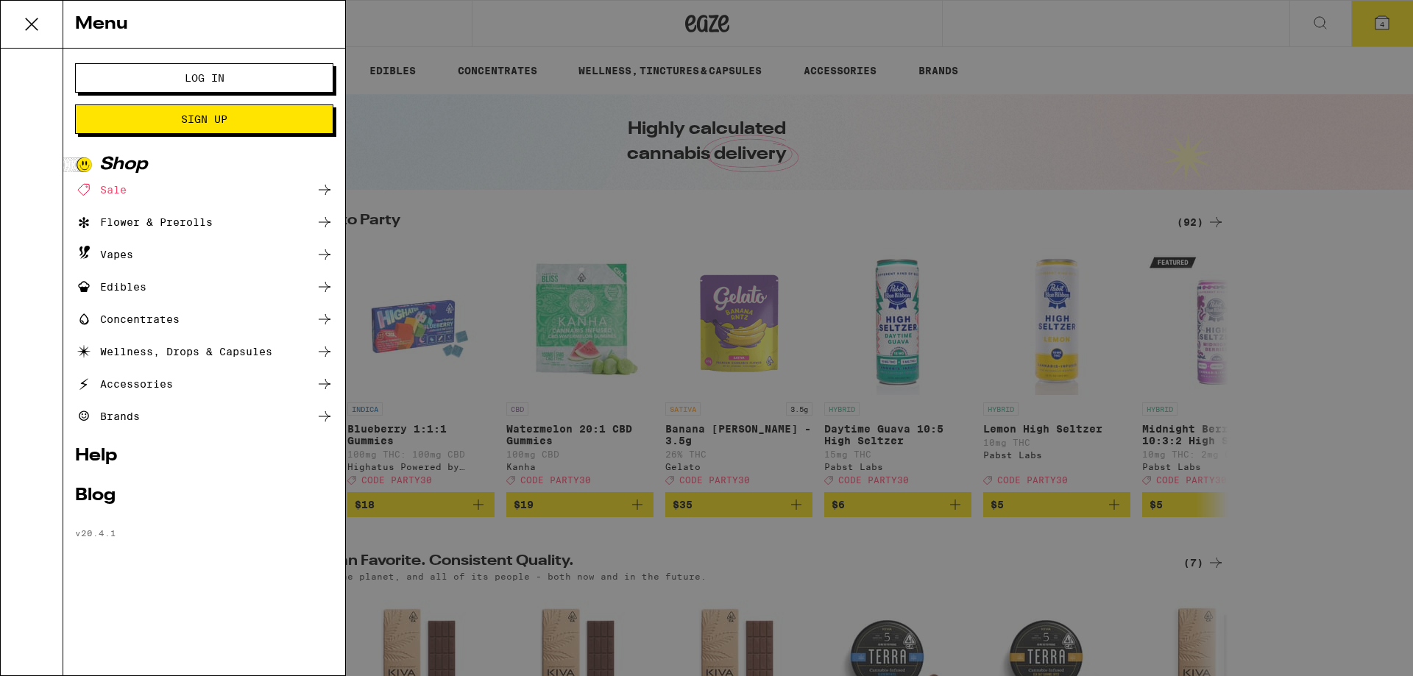
click at [251, 79] on span "Log In" at bounding box center [204, 78] width 139 height 10
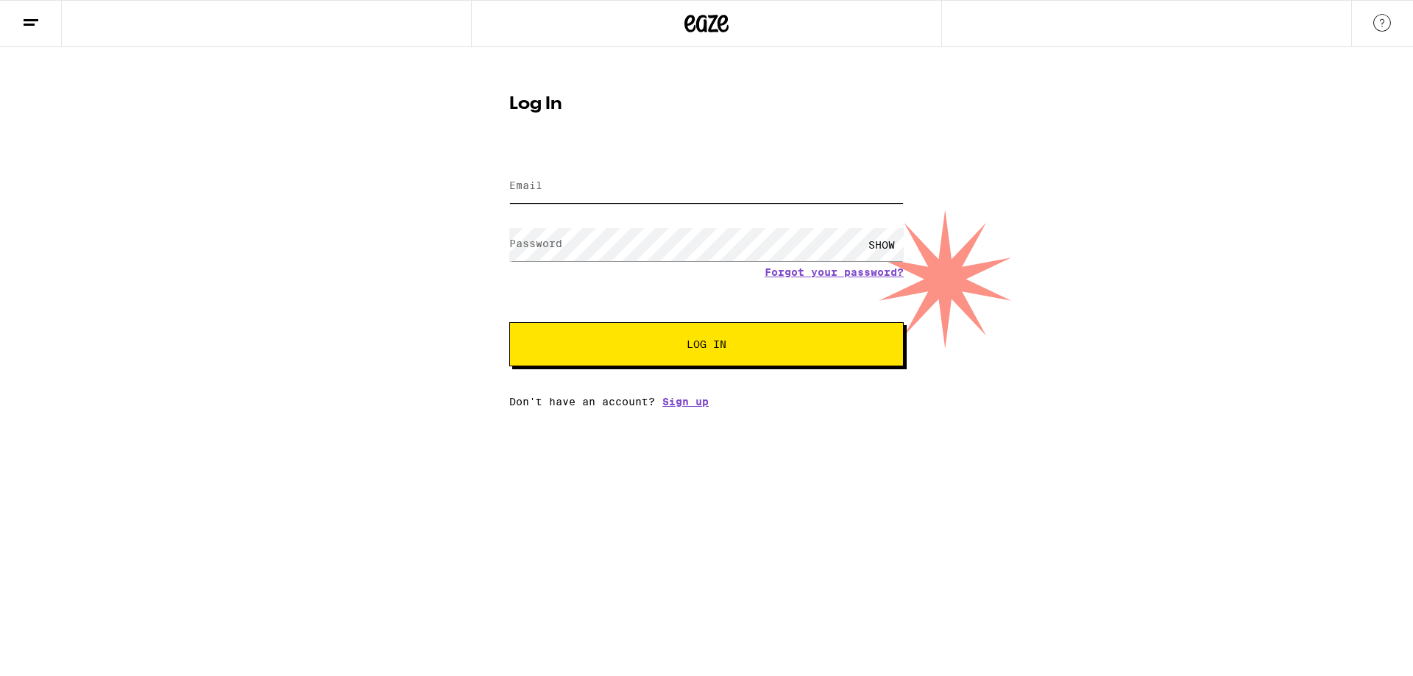
click at [570, 185] on input "Email" at bounding box center [706, 186] width 395 height 33
type input "[EMAIL_ADDRESS][DOMAIN_NAME]"
click at [879, 245] on div "SHOW" at bounding box center [882, 244] width 44 height 33
click at [701, 348] on span "Log In" at bounding box center [707, 344] width 40 height 10
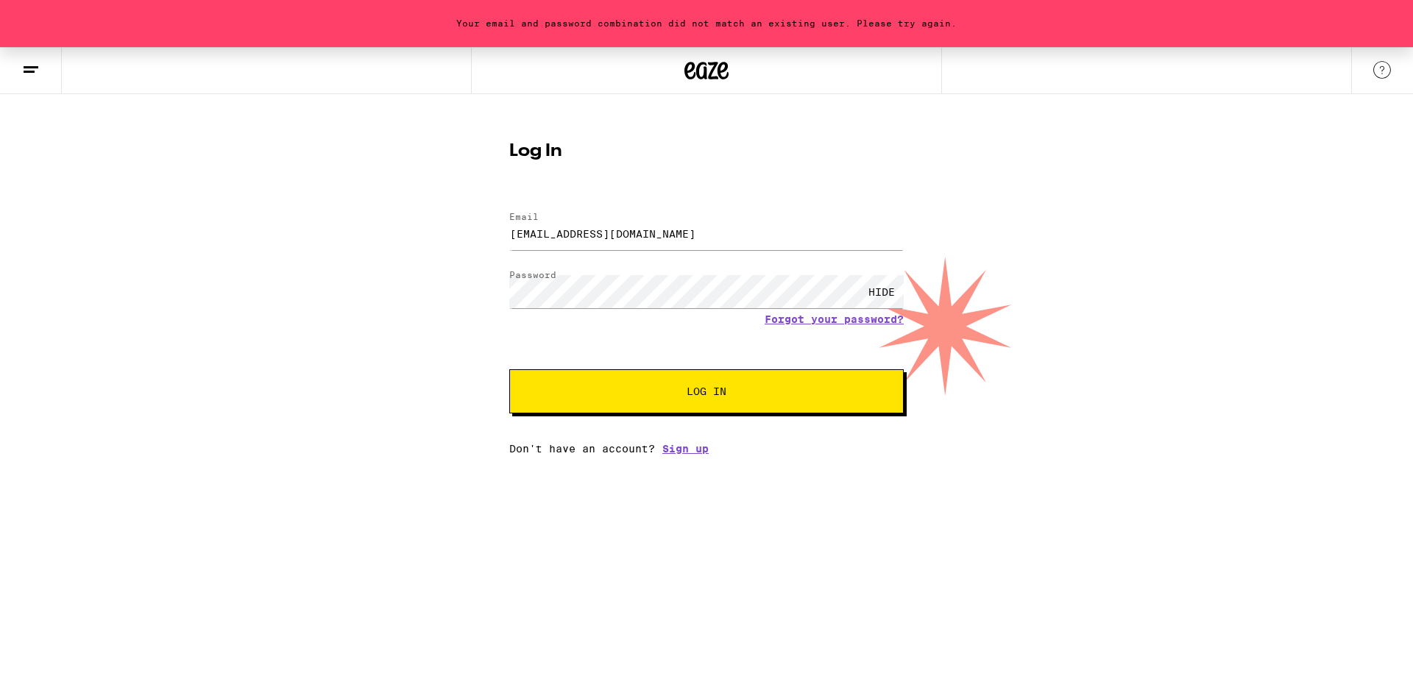
drag, startPoint x: 711, startPoint y: 395, endPoint x: 716, endPoint y: 405, distance: 10.9
click at [716, 405] on button "Log In" at bounding box center [706, 392] width 395 height 44
click at [801, 322] on link "Forgot your password?" at bounding box center [834, 320] width 139 height 12
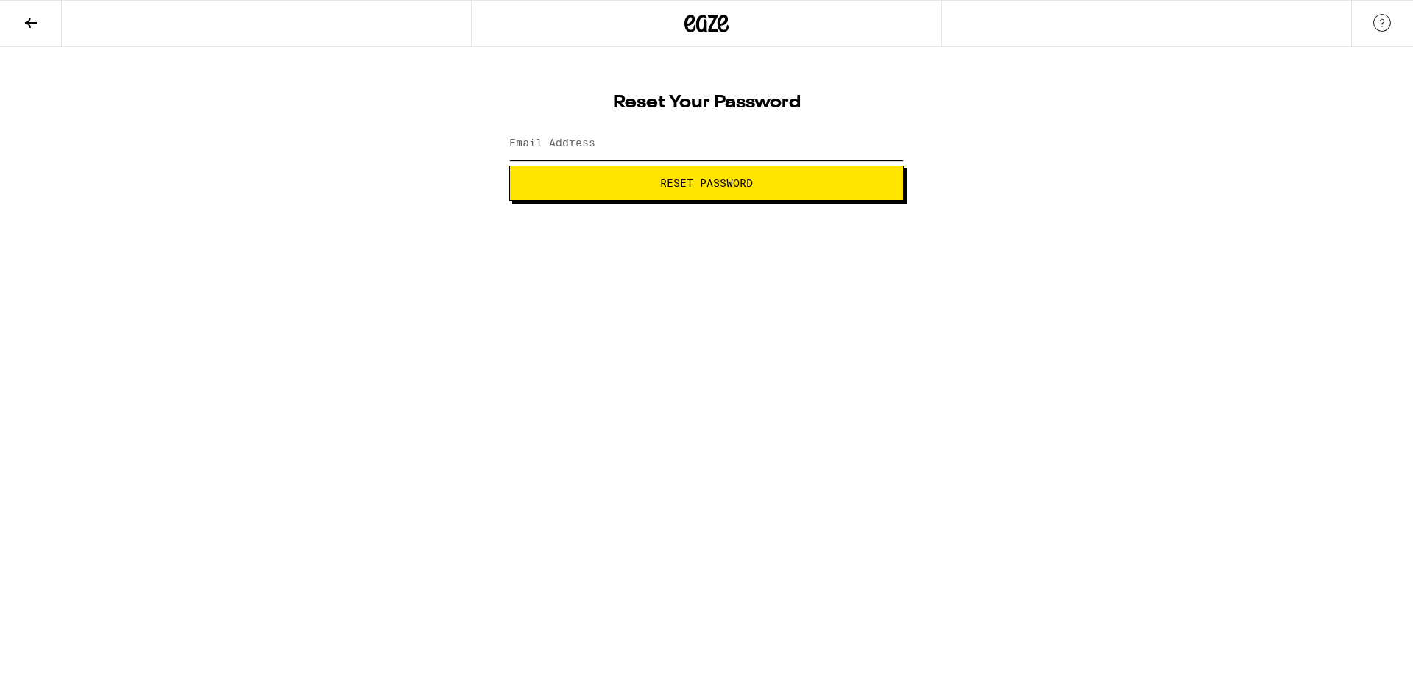
click at [579, 138] on div "Email Address" at bounding box center [706, 143] width 395 height 43
type input "[EMAIL_ADDRESS][DOMAIN_NAME]"
click at [596, 182] on span "Reset Password" at bounding box center [707, 183] width 370 height 10
click at [876, 146] on div "SHOW" at bounding box center [882, 143] width 44 height 33
click at [548, 139] on label "New password" at bounding box center [548, 143] width 79 height 12
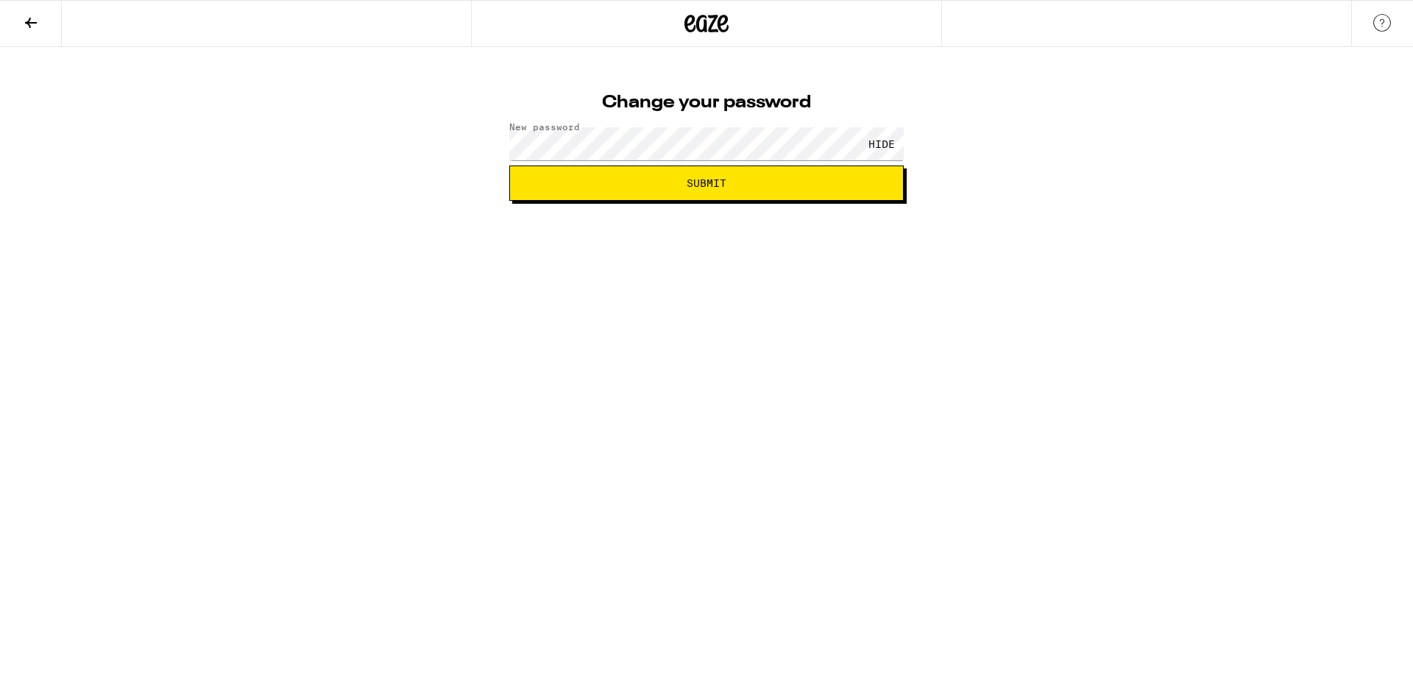
click at [709, 183] on span "Submit" at bounding box center [707, 183] width 40 height 10
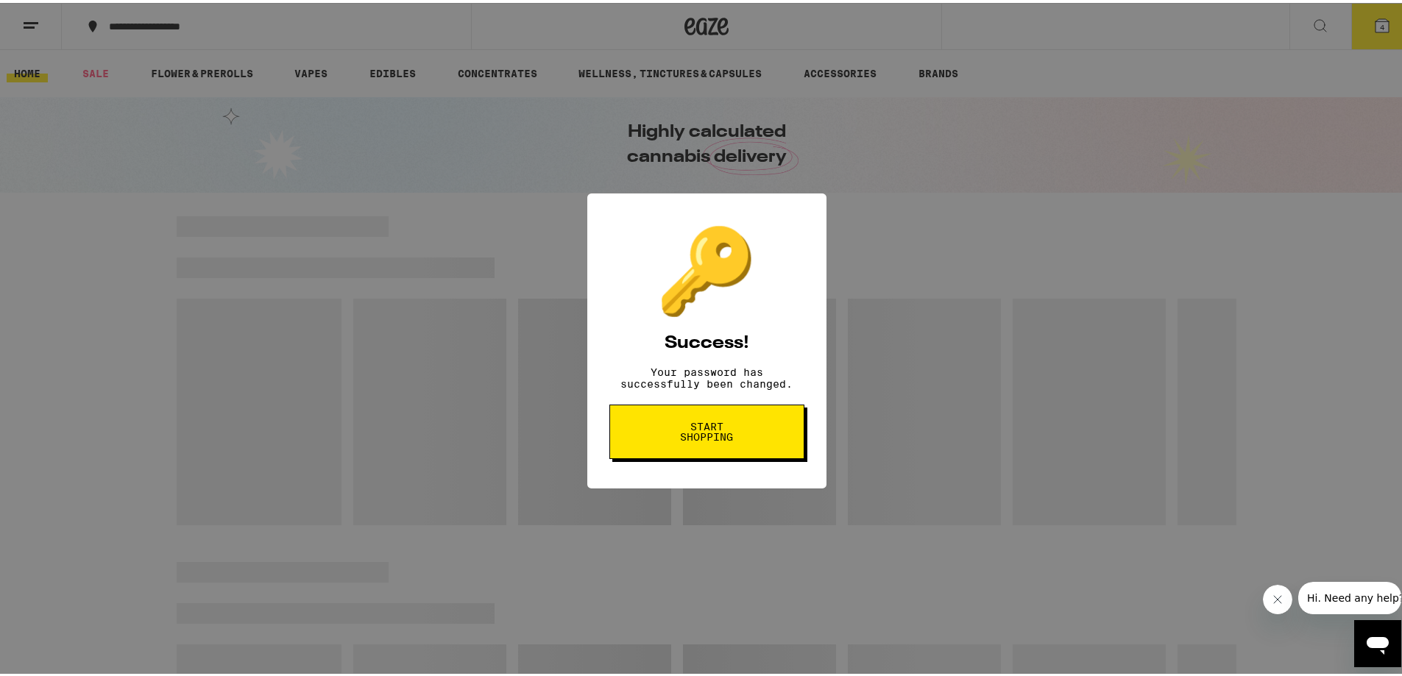
click at [722, 433] on span "Start shopping" at bounding box center [707, 429] width 76 height 21
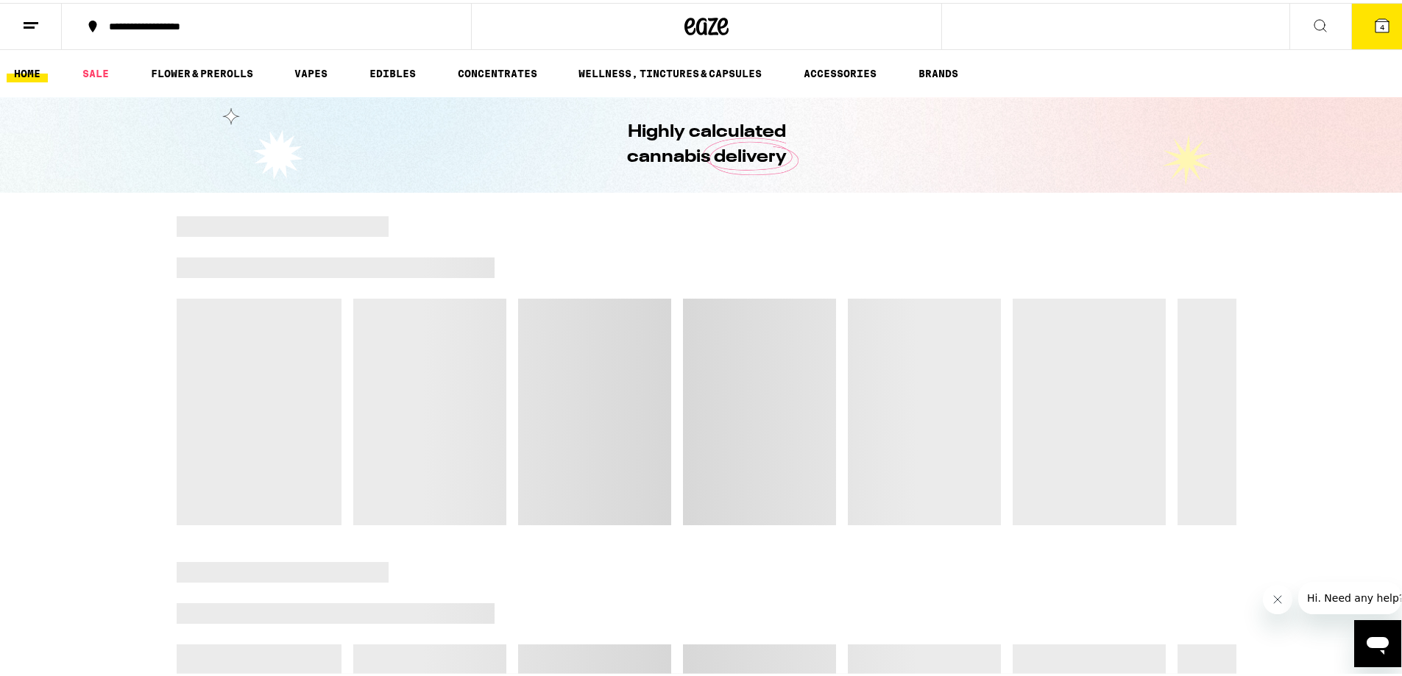
click at [1376, 28] on icon at bounding box center [1382, 22] width 13 height 13
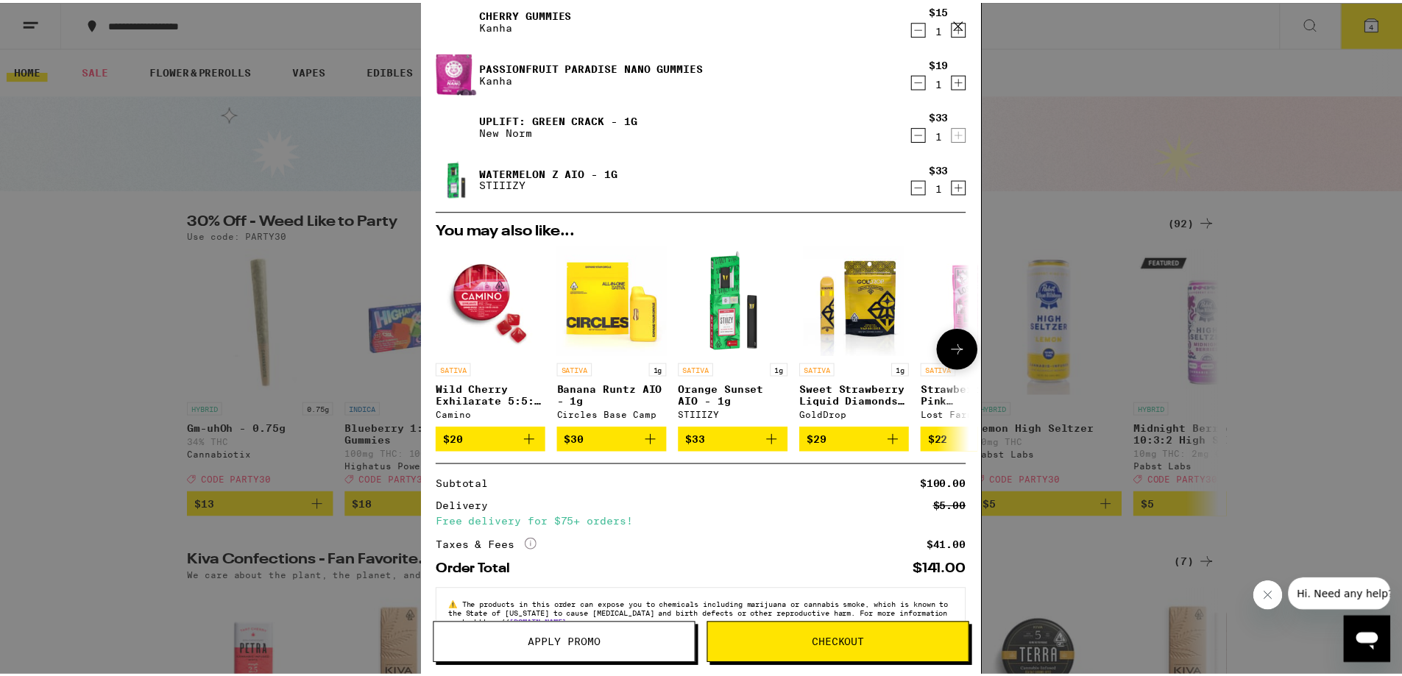
scroll to position [93, 0]
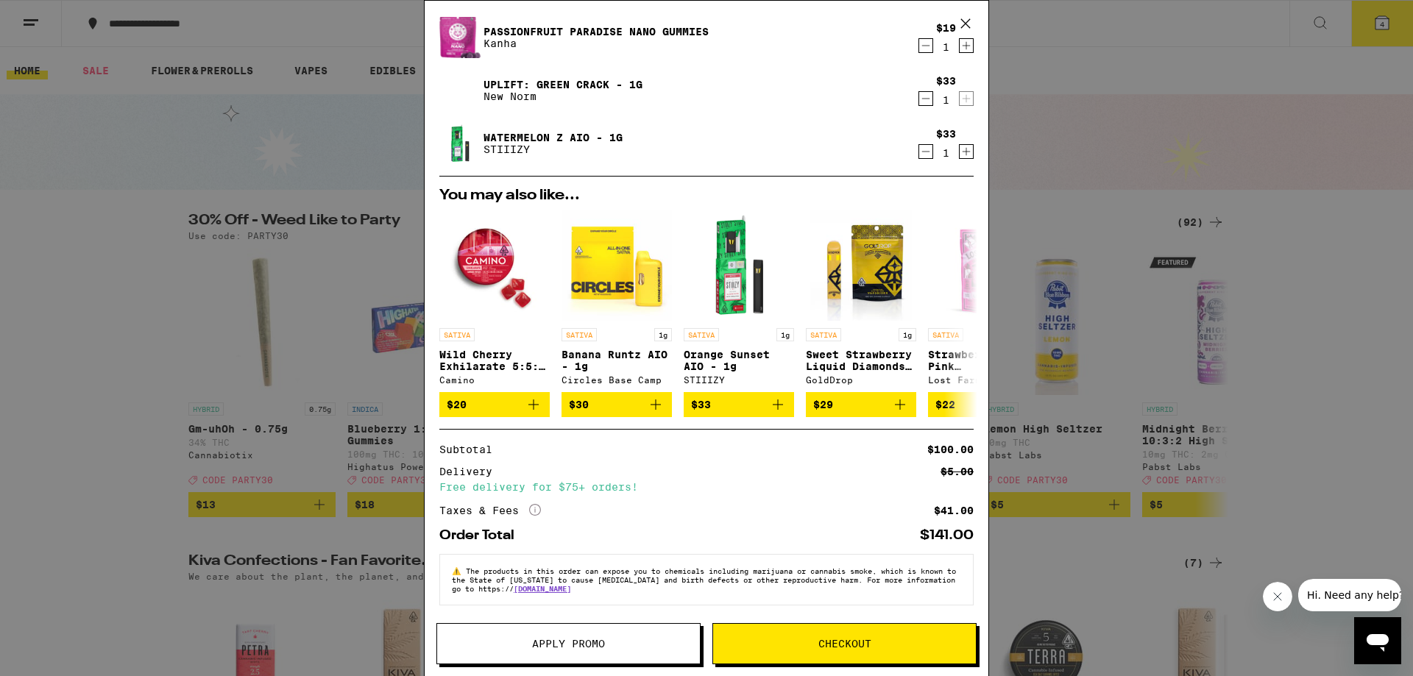
click at [547, 636] on button "Apply Promo" at bounding box center [569, 643] width 264 height 41
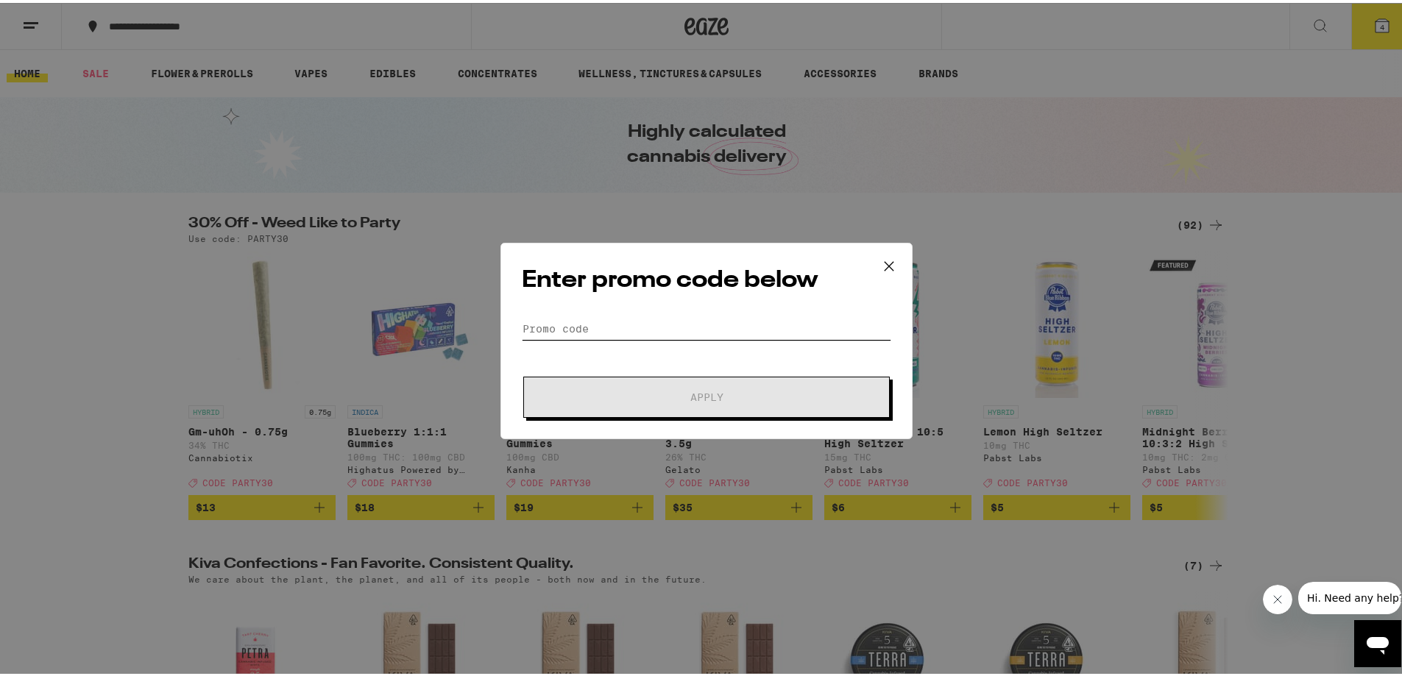
click at [563, 322] on input "Promo Code" at bounding box center [707, 326] width 370 height 22
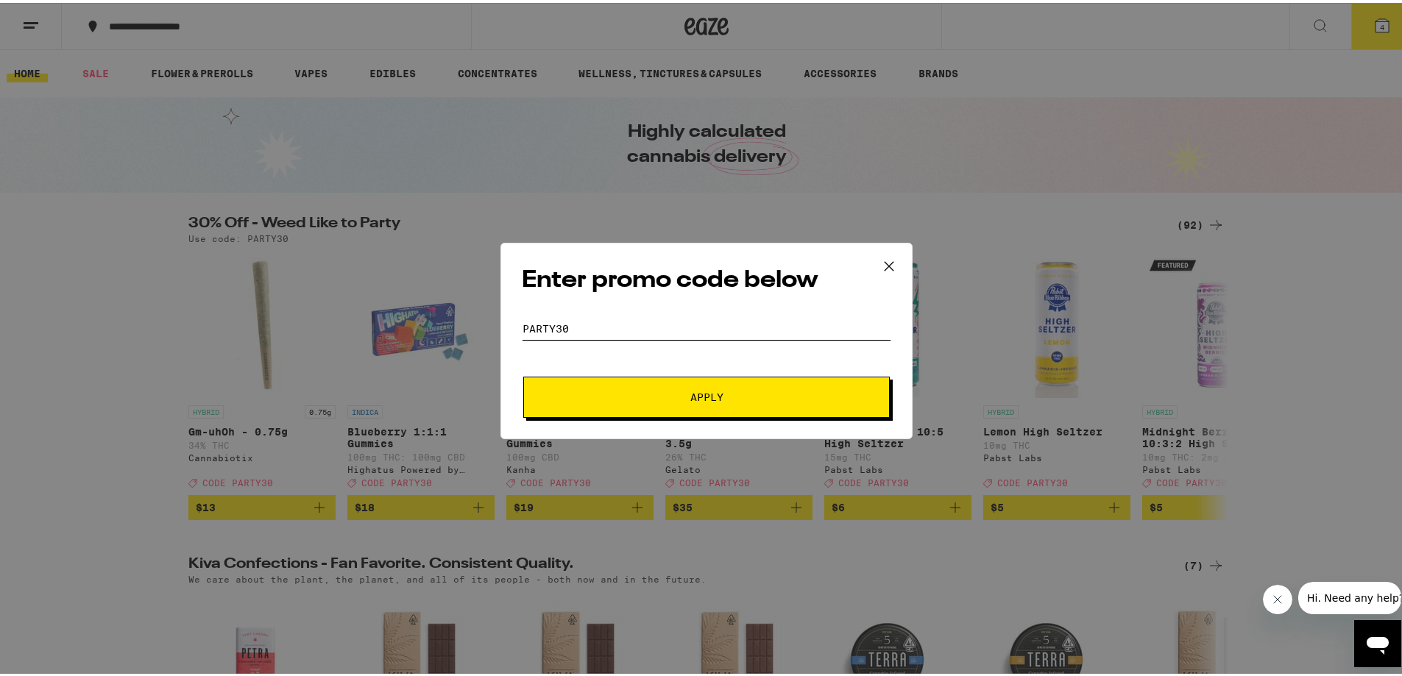
type input "party30"
click at [721, 400] on button "Apply" at bounding box center [706, 394] width 367 height 41
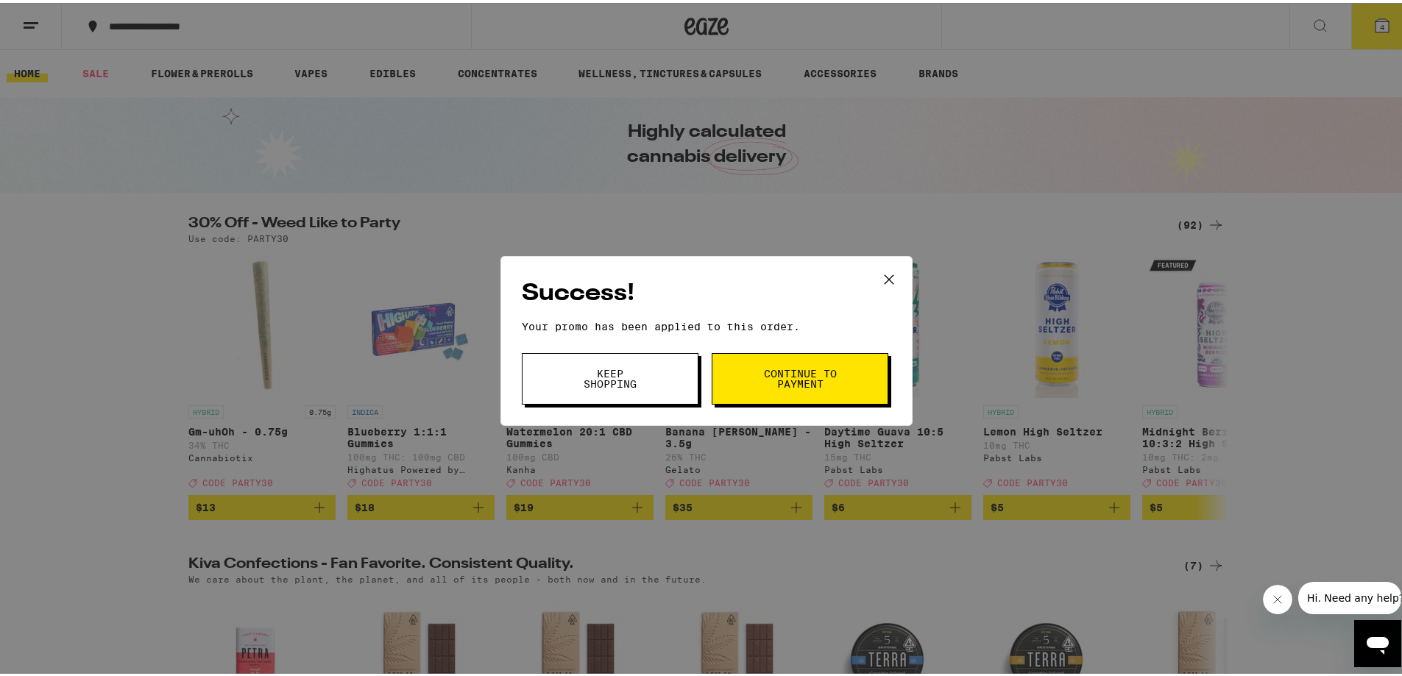
click at [624, 372] on span "Keep Shopping" at bounding box center [610, 376] width 75 height 21
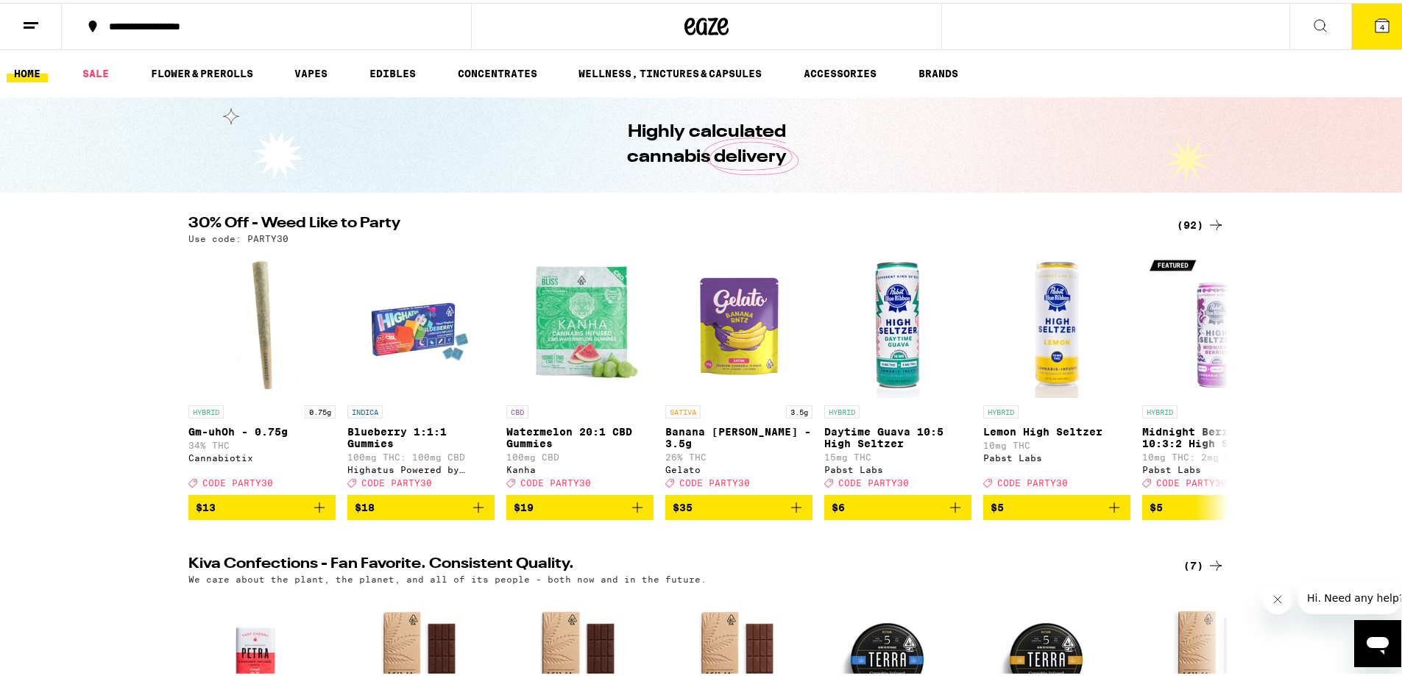
click at [1380, 29] on span "4" at bounding box center [1382, 24] width 4 height 9
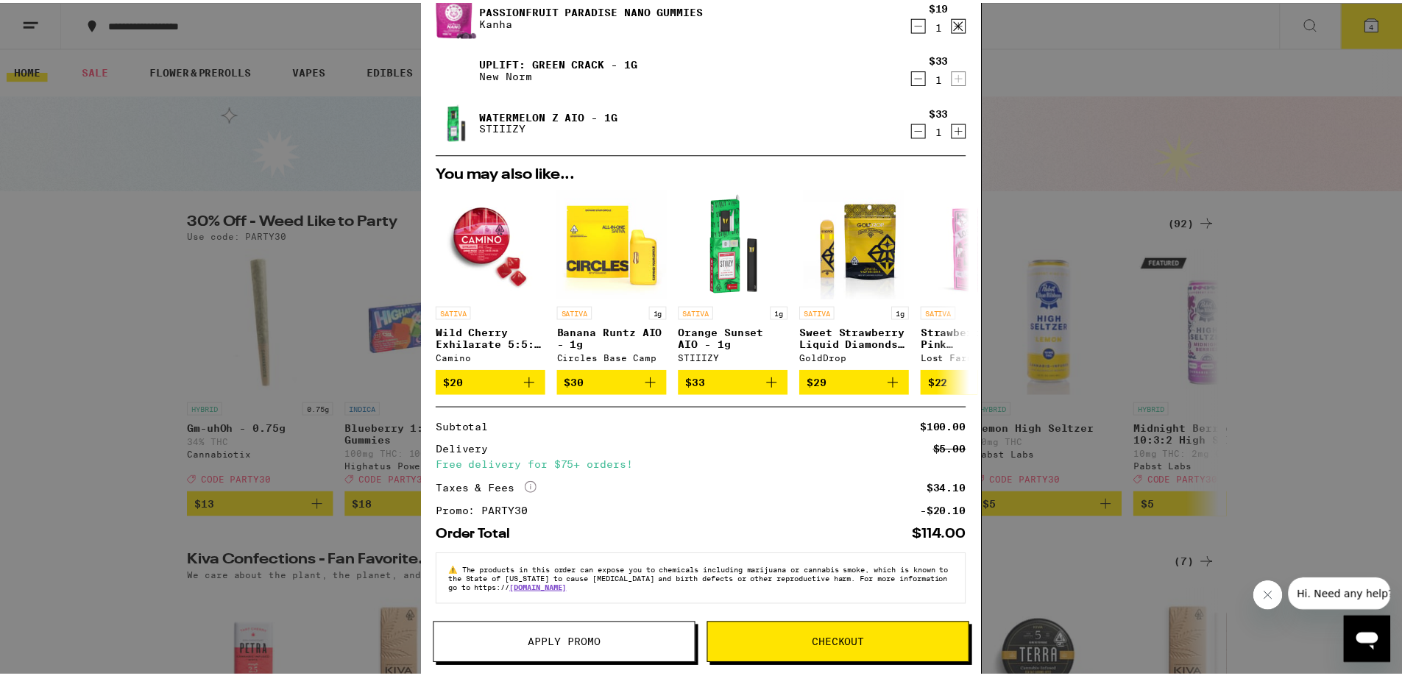
scroll to position [116, 0]
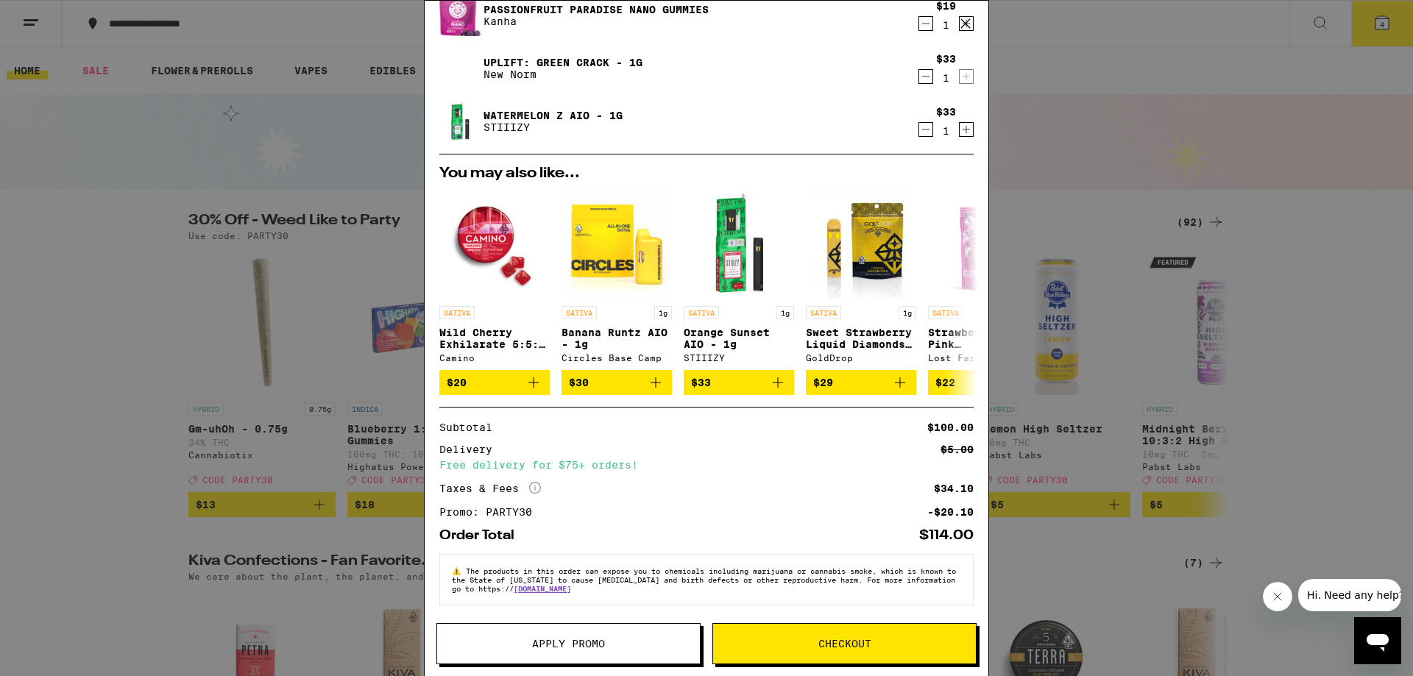
click at [850, 644] on span "Checkout" at bounding box center [845, 644] width 53 height 10
